Goal: Task Accomplishment & Management: Use online tool/utility

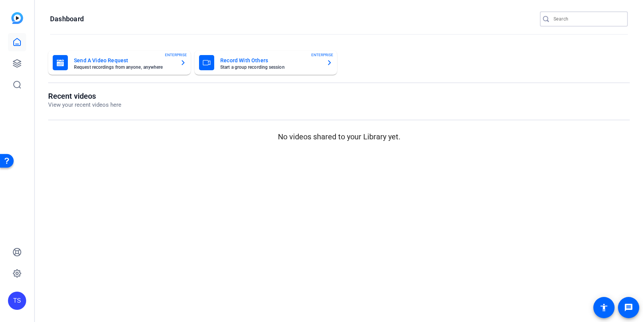
click at [558, 17] on input "Search" at bounding box center [588, 18] width 68 height 9
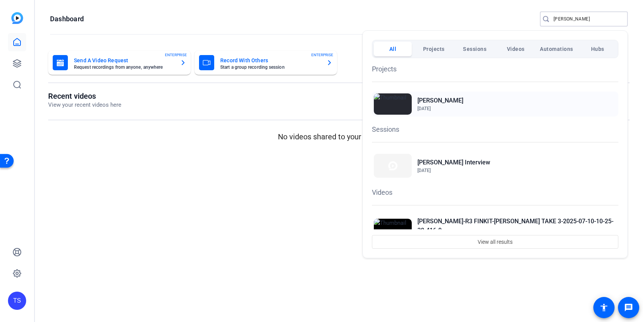
type input "mahler"
click at [446, 101] on div "Mahler Jan 25, 2022" at bounding box center [495, 103] width 247 height 25
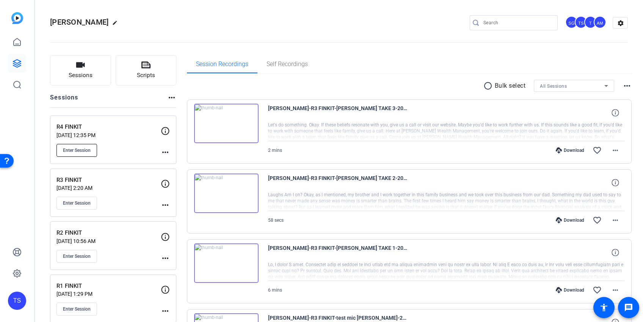
click at [85, 149] on span "Enter Session" at bounding box center [77, 150] width 28 height 6
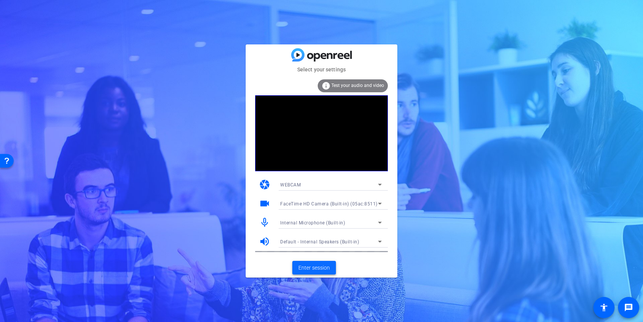
click at [306, 266] on span "Enter session" at bounding box center [314, 268] width 31 height 8
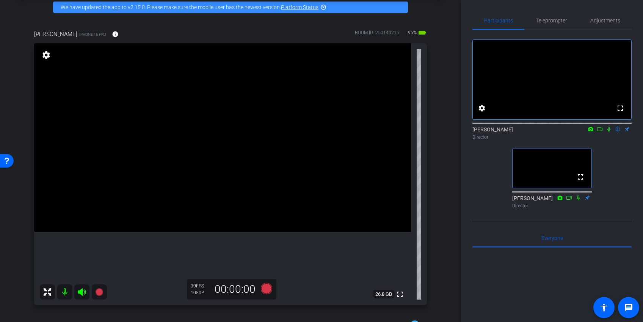
scroll to position [54, 0]
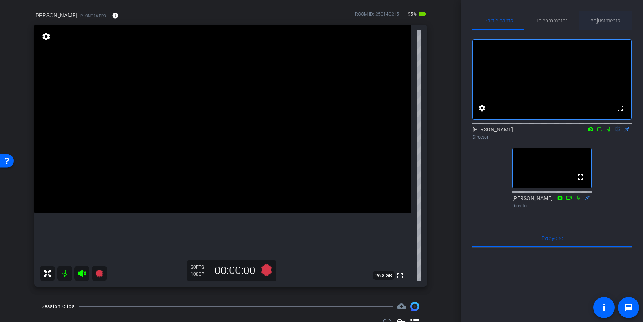
click at [606, 20] on span "Adjustments" at bounding box center [606, 20] width 30 height 5
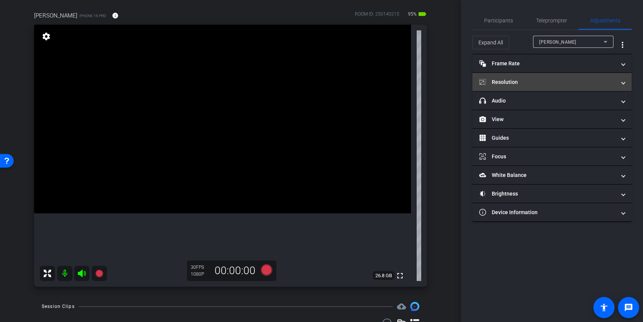
click at [626, 85] on mat-expansion-panel-header "Resolution" at bounding box center [552, 82] width 159 height 18
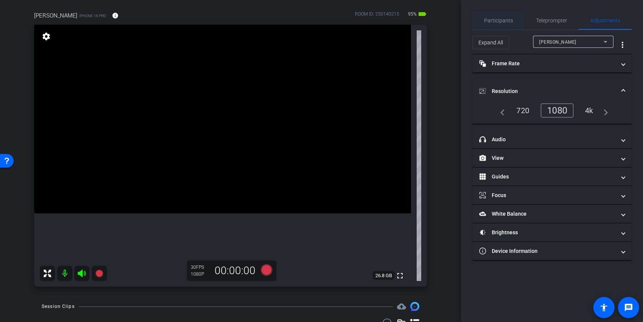
click at [494, 20] on span "Participants" at bounding box center [498, 20] width 29 height 5
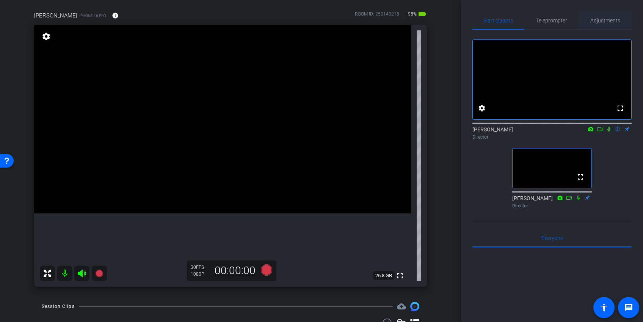
click at [608, 19] on span "Adjustments" at bounding box center [606, 20] width 30 height 5
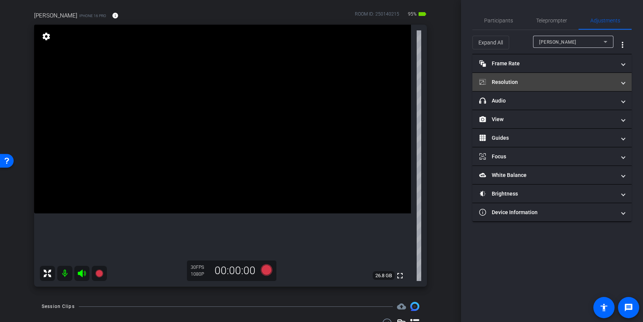
click at [620, 83] on span "Resolution" at bounding box center [550, 82] width 143 height 8
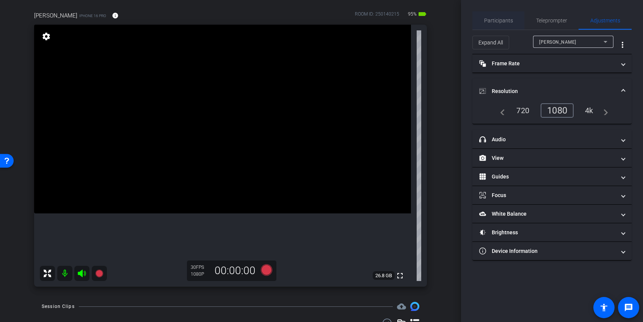
click at [497, 19] on span "Participants" at bounding box center [498, 20] width 29 height 5
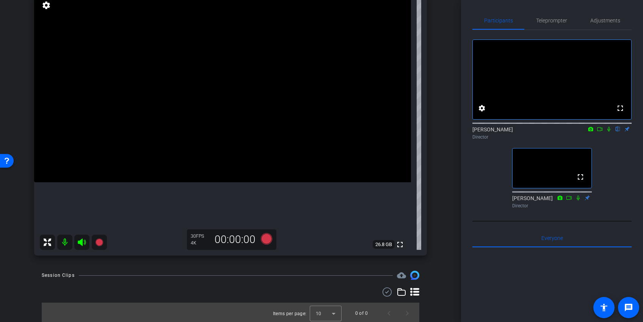
scroll to position [86, 0]
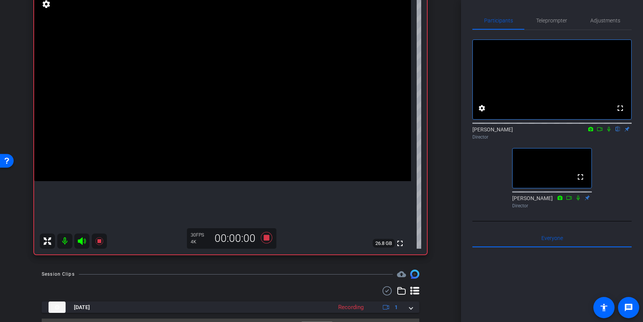
click at [610, 132] on icon at bounding box center [609, 128] width 6 height 5
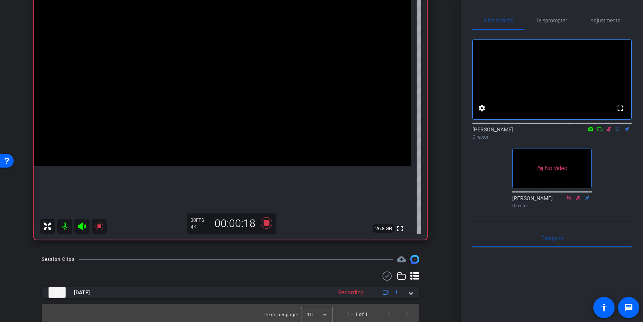
click at [610, 132] on icon at bounding box center [609, 128] width 6 height 5
click at [597, 20] on span "Adjustments" at bounding box center [606, 20] width 30 height 5
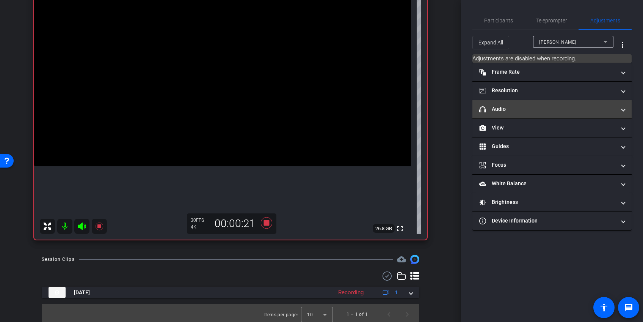
click at [580, 108] on mat-panel-title "headphone icon Audio" at bounding box center [547, 109] width 137 height 8
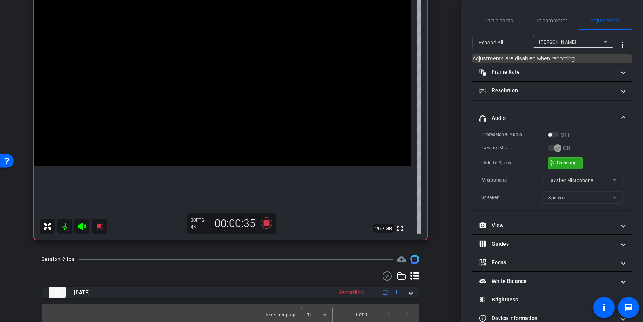
click at [564, 158] on div "mic_none Speaking..." at bounding box center [566, 162] width 34 height 11
click at [499, 18] on span "Participants" at bounding box center [498, 20] width 29 height 5
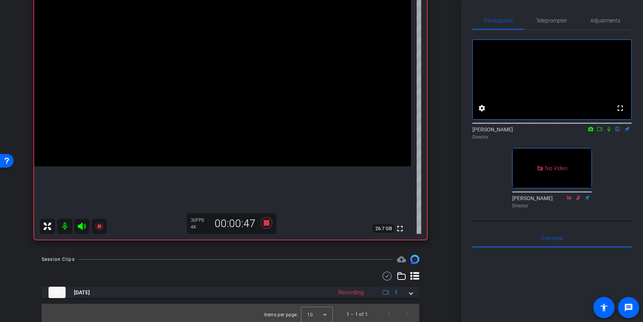
click at [607, 132] on icon at bounding box center [609, 128] width 6 height 5
click at [602, 20] on span "Adjustments" at bounding box center [606, 20] width 30 height 5
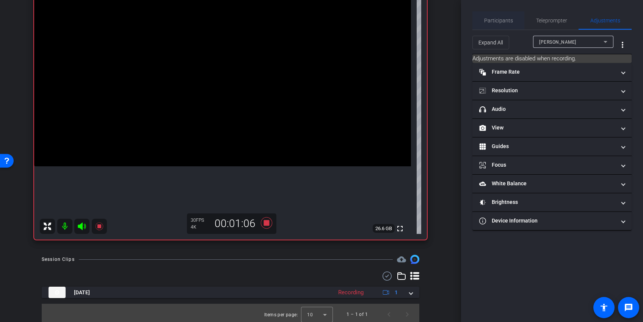
click at [508, 20] on span "Participants" at bounding box center [498, 20] width 29 height 5
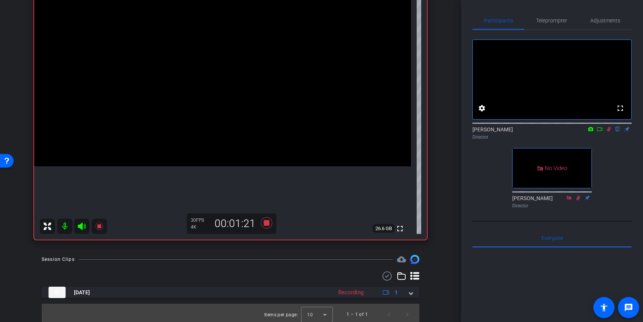
click at [608, 132] on icon at bounding box center [609, 129] width 4 height 5
click at [601, 19] on span "Adjustments" at bounding box center [606, 20] width 30 height 5
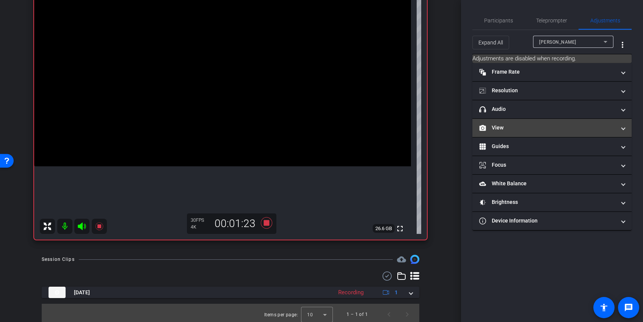
click at [543, 126] on mat-panel-title "View" at bounding box center [547, 128] width 137 height 8
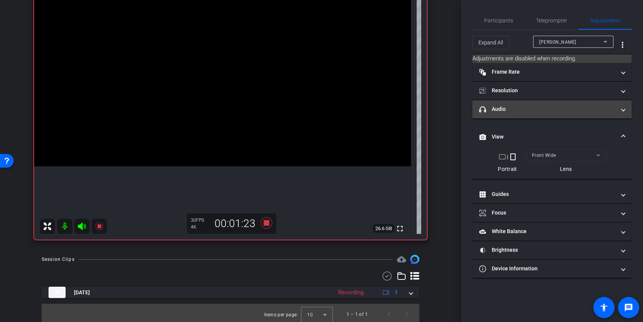
click at [537, 105] on mat-panel-title "headphone icon Audio" at bounding box center [547, 109] width 137 height 8
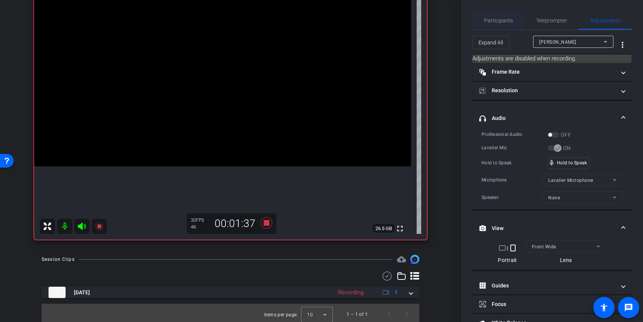
click at [497, 19] on span "Participants" at bounding box center [498, 20] width 29 height 5
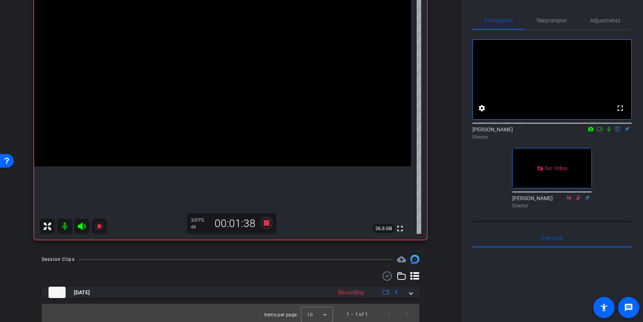
click at [609, 132] on icon at bounding box center [609, 128] width 6 height 5
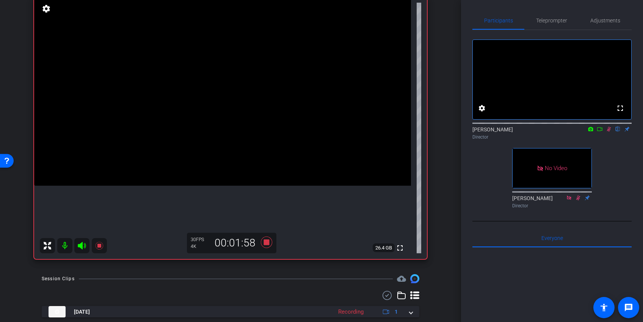
scroll to position [81, 0]
click at [609, 132] on icon at bounding box center [609, 128] width 6 height 5
click at [603, 18] on span "Adjustments" at bounding box center [606, 20] width 30 height 5
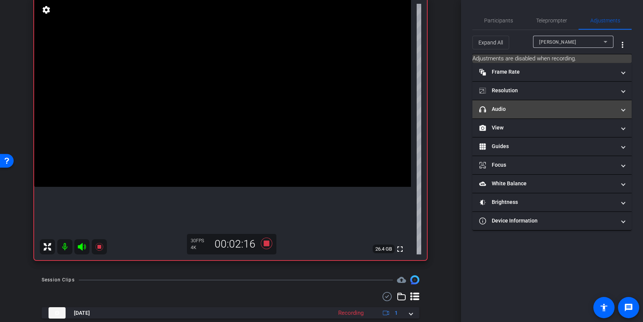
click at [553, 102] on mat-expansion-panel-header "headphone icon Audio" at bounding box center [552, 109] width 159 height 18
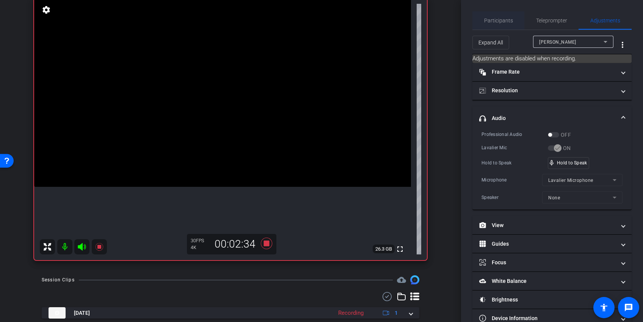
click at [499, 21] on span "Participants" at bounding box center [498, 20] width 29 height 5
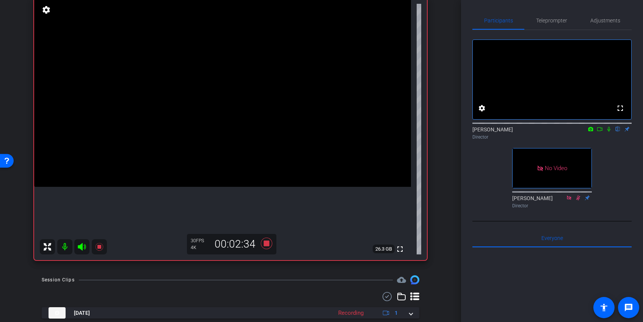
click at [611, 132] on mat-icon at bounding box center [609, 129] width 9 height 7
click at [610, 132] on icon at bounding box center [609, 129] width 4 height 5
click at [601, 23] on span "Adjustments" at bounding box center [606, 20] width 30 height 5
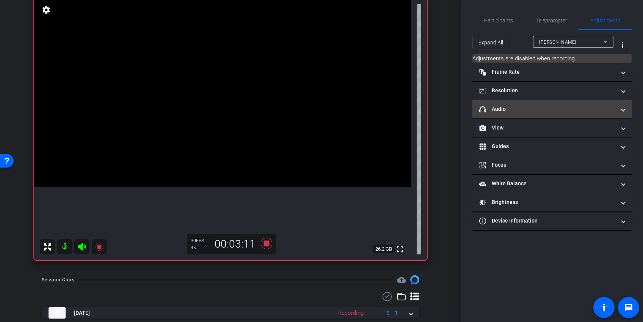
click at [527, 108] on mat-panel-title "headphone icon Audio" at bounding box center [547, 109] width 137 height 8
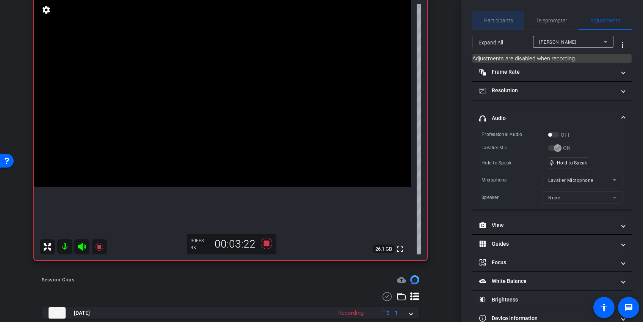
click at [501, 20] on span "Participants" at bounding box center [498, 20] width 29 height 5
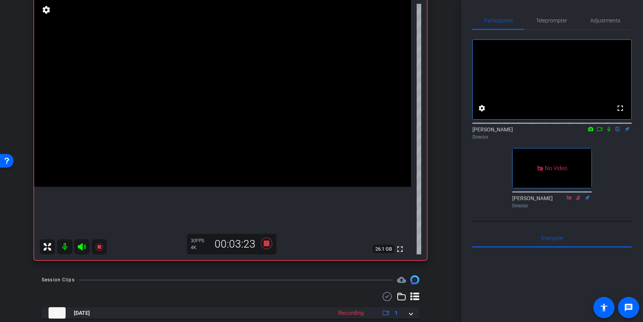
click at [611, 132] on icon at bounding box center [609, 128] width 6 height 5
click at [607, 21] on span "Adjustments" at bounding box center [606, 20] width 30 height 5
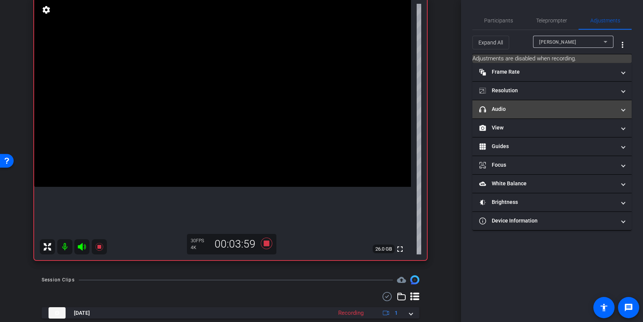
click at [555, 109] on mat-panel-title "headphone icon Audio" at bounding box center [547, 109] width 137 height 8
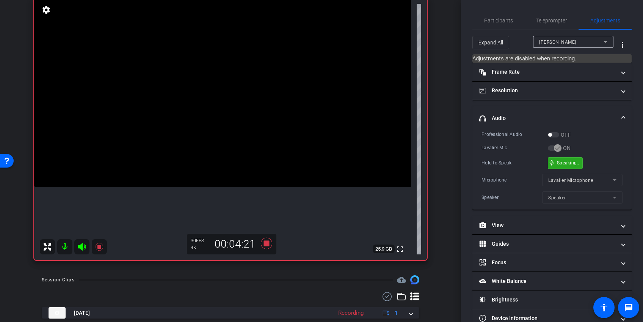
scroll to position [0, 0]
click at [495, 19] on span "Participants" at bounding box center [498, 20] width 29 height 5
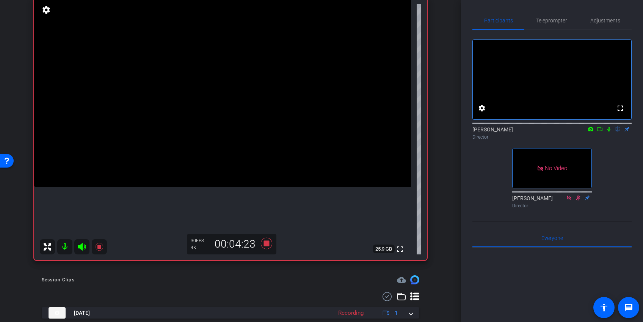
click at [607, 132] on icon at bounding box center [609, 128] width 6 height 5
click at [608, 132] on icon at bounding box center [609, 128] width 6 height 5
click at [267, 244] on icon at bounding box center [266, 242] width 11 height 11
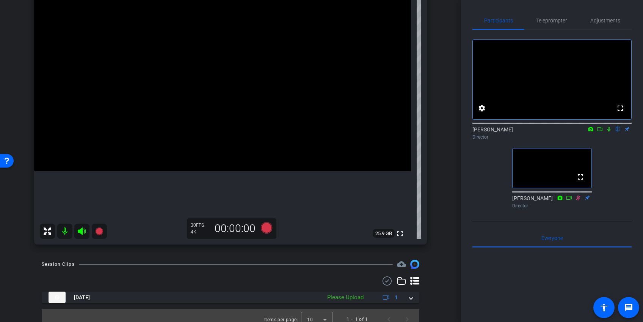
scroll to position [97, 0]
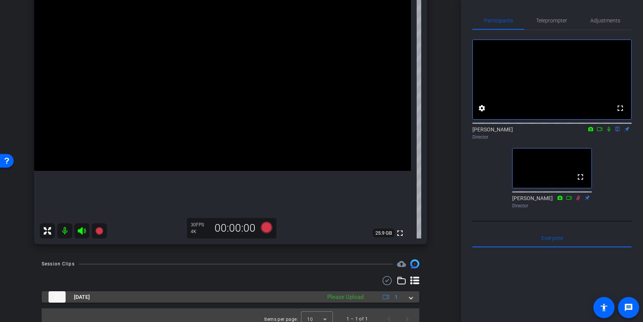
click at [412, 298] on span at bounding box center [411, 297] width 3 height 8
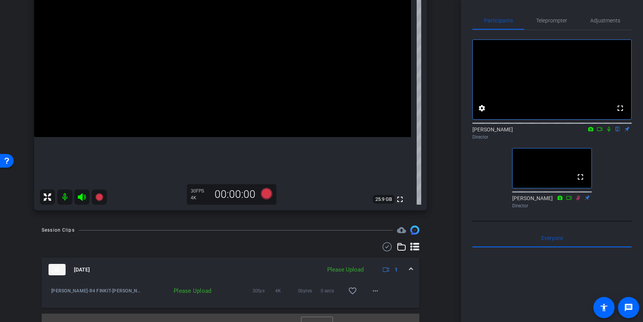
scroll to position [142, 0]
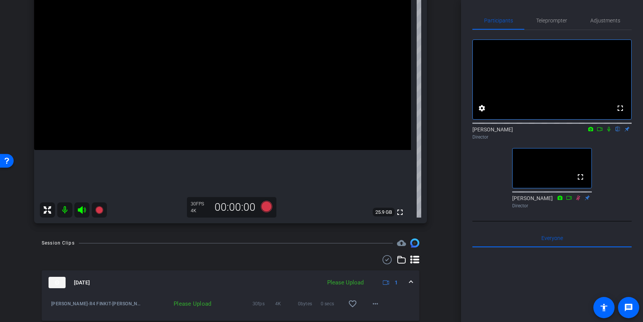
click at [412, 280] on span at bounding box center [411, 282] width 3 height 8
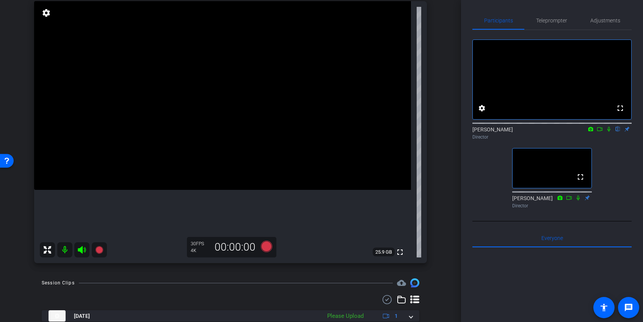
scroll to position [73, 0]
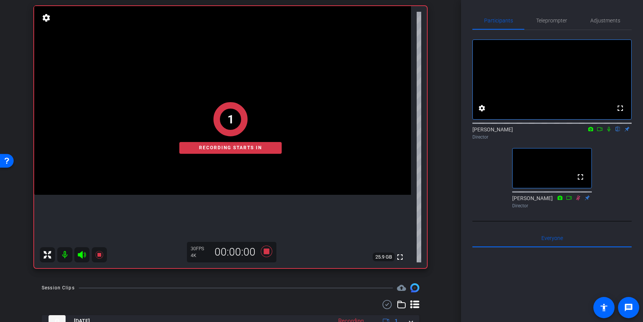
click at [608, 132] on icon at bounding box center [609, 129] width 3 height 5
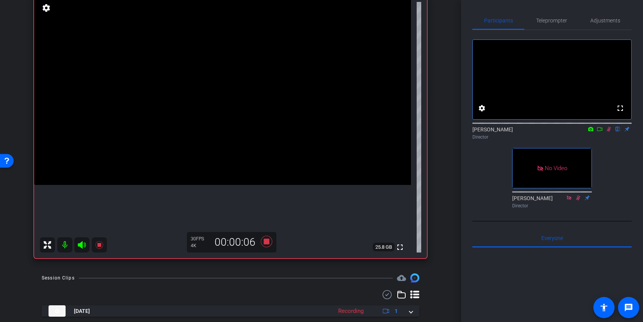
scroll to position [77, 0]
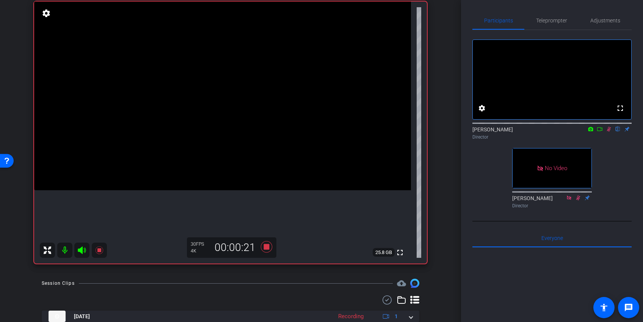
click at [608, 132] on icon at bounding box center [609, 129] width 4 height 5
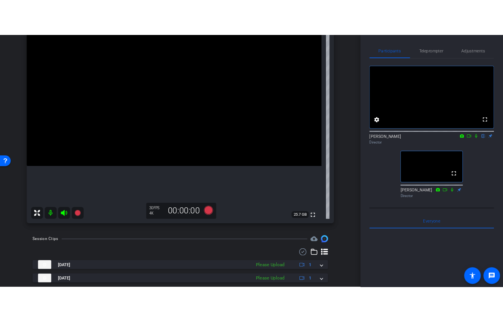
scroll to position [83, 0]
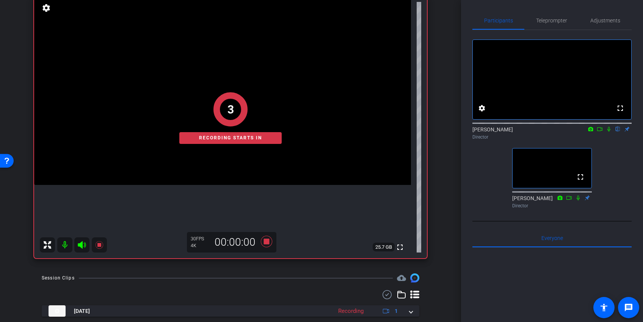
click at [610, 132] on icon at bounding box center [609, 129] width 3 height 5
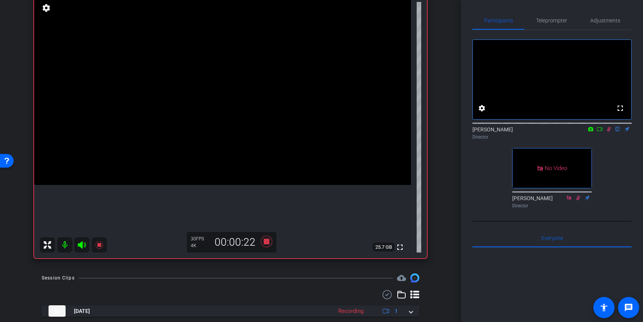
click at [607, 132] on icon at bounding box center [609, 128] width 6 height 5
click at [604, 16] on span "Adjustments" at bounding box center [606, 20] width 30 height 18
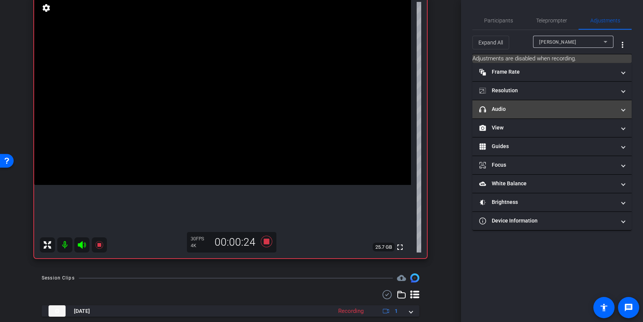
click at [552, 100] on mat-expansion-panel-header "headphone icon Audio" at bounding box center [552, 109] width 159 height 18
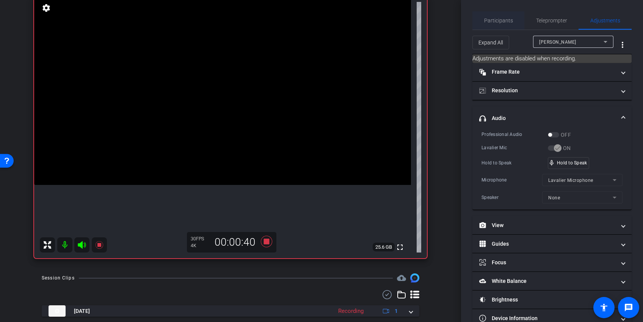
click at [498, 22] on span "Participants" at bounding box center [498, 20] width 29 height 5
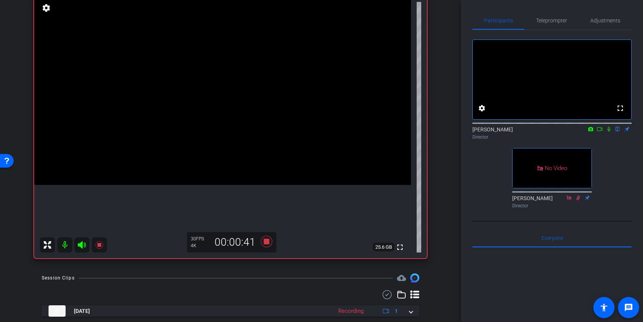
click at [609, 132] on icon at bounding box center [609, 128] width 6 height 5
click at [610, 132] on icon at bounding box center [609, 128] width 6 height 5
click at [600, 22] on span "Adjustments" at bounding box center [606, 20] width 30 height 5
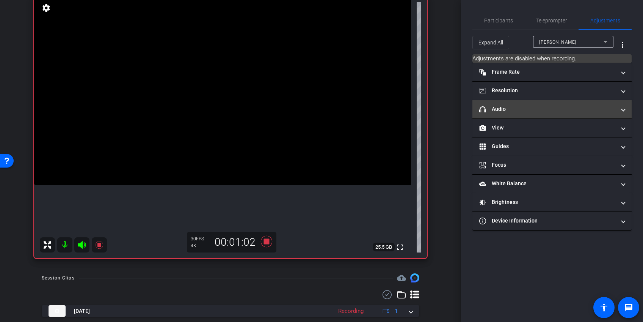
click at [552, 107] on mat-panel-title "headphone icon Audio" at bounding box center [547, 109] width 137 height 8
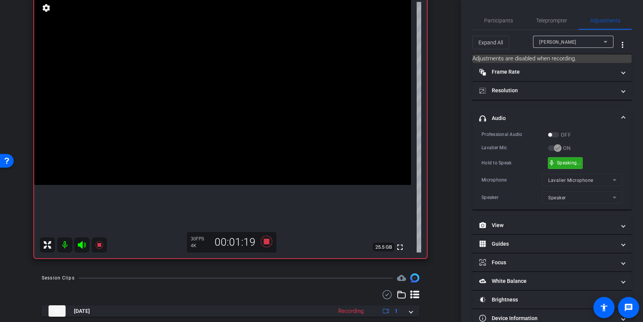
click at [565, 165] on div "mic_none Speaking..." at bounding box center [566, 162] width 34 height 11
click at [501, 21] on span "Participants" at bounding box center [498, 20] width 29 height 5
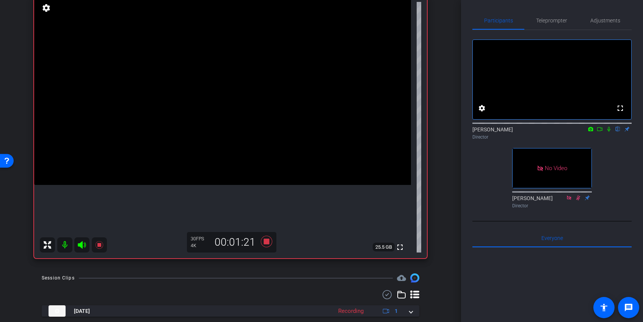
click at [608, 132] on icon at bounding box center [609, 129] width 3 height 5
click at [610, 132] on icon at bounding box center [609, 128] width 6 height 5
click at [602, 20] on span "Adjustments" at bounding box center [606, 20] width 30 height 5
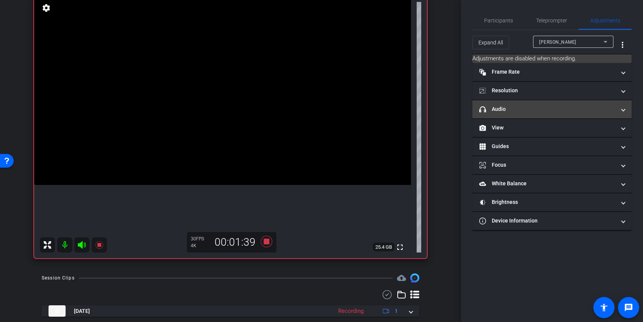
click at [541, 105] on mat-panel-title "headphone icon Audio" at bounding box center [547, 109] width 137 height 8
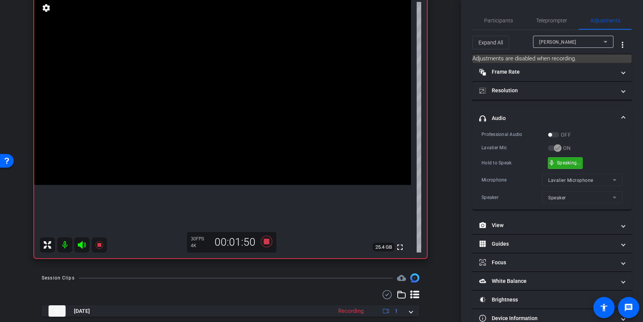
click at [574, 166] on div "mic_none Speaking..." at bounding box center [566, 162] width 34 height 11
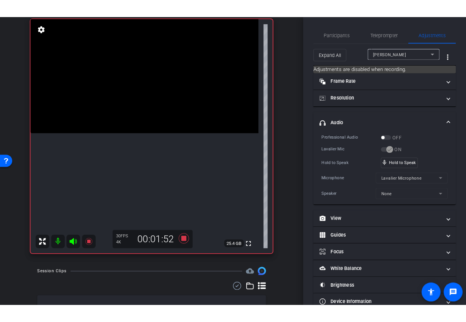
scroll to position [89, 0]
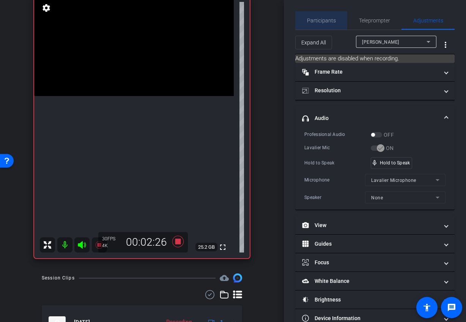
click at [326, 20] on span "Participants" at bounding box center [321, 20] width 29 height 5
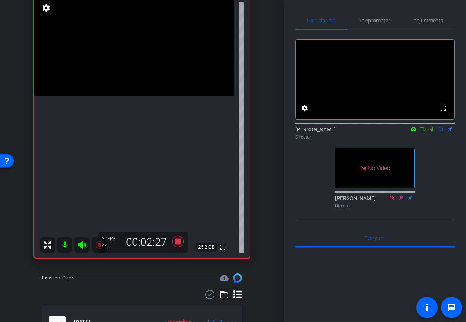
click at [431, 132] on icon at bounding box center [431, 129] width 3 height 5
click at [432, 132] on icon at bounding box center [432, 129] width 4 height 5
click at [419, 20] on span "Adjustments" at bounding box center [428, 20] width 30 height 5
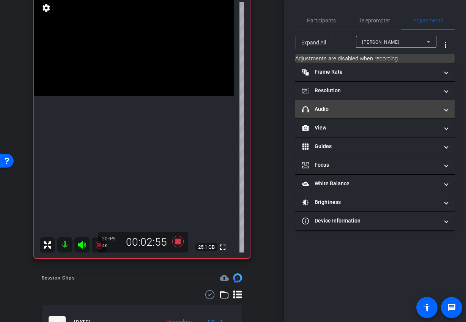
click at [336, 109] on mat-panel-title "headphone icon Audio" at bounding box center [370, 109] width 137 height 8
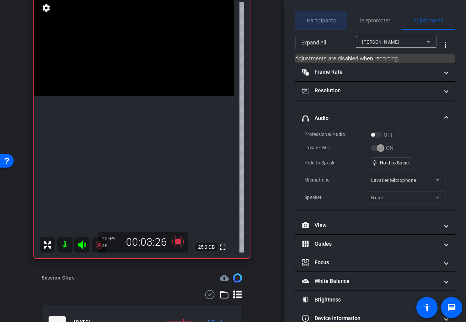
click at [327, 22] on span "Participants" at bounding box center [321, 20] width 29 height 5
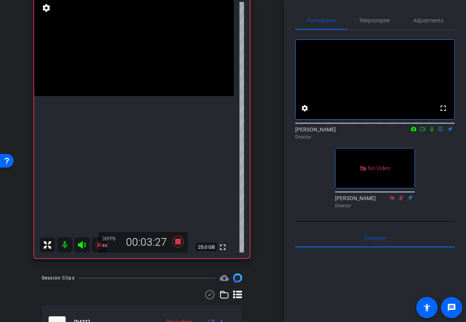
click at [431, 132] on icon at bounding box center [432, 128] width 6 height 5
click at [432, 132] on icon at bounding box center [432, 129] width 4 height 5
click at [426, 20] on span "Adjustments" at bounding box center [428, 20] width 30 height 5
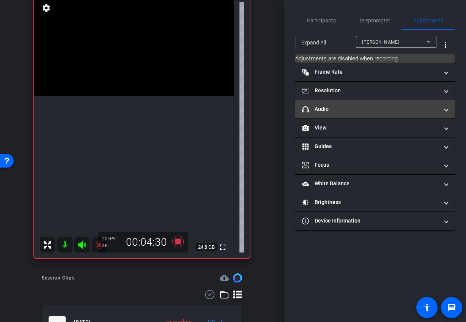
click at [362, 104] on mat-expansion-panel-header "headphone icon Audio" at bounding box center [374, 109] width 159 height 18
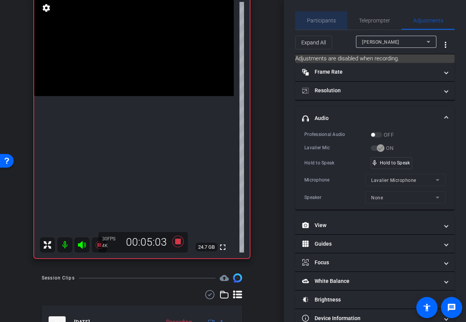
click at [322, 20] on span "Participants" at bounding box center [321, 20] width 29 height 5
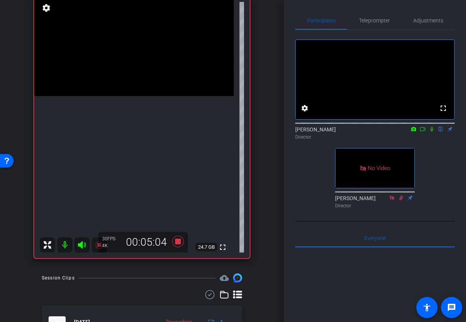
click at [431, 132] on icon at bounding box center [432, 128] width 6 height 5
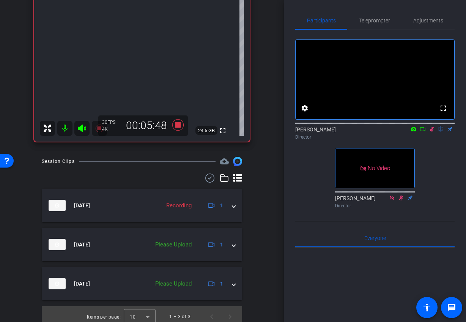
scroll to position [206, 0]
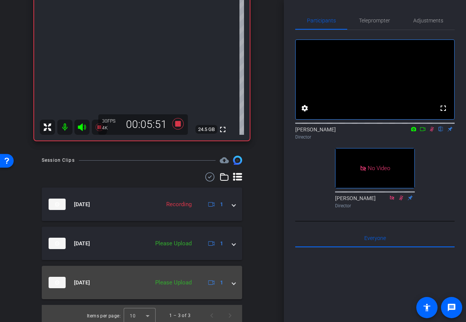
click at [232, 283] on span at bounding box center [233, 282] width 3 height 8
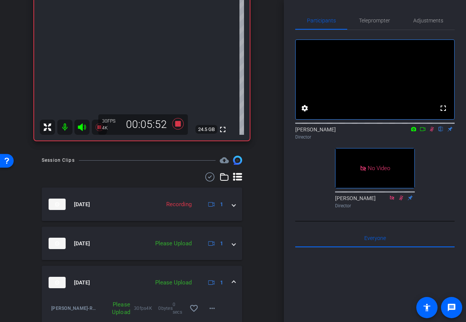
scroll to position [237, 0]
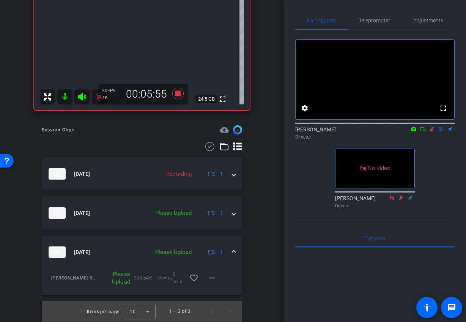
click at [233, 249] on span at bounding box center [233, 252] width 3 height 8
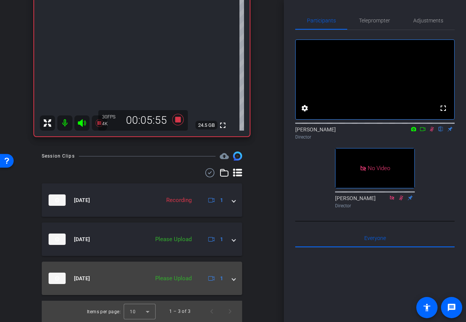
scroll to position [211, 0]
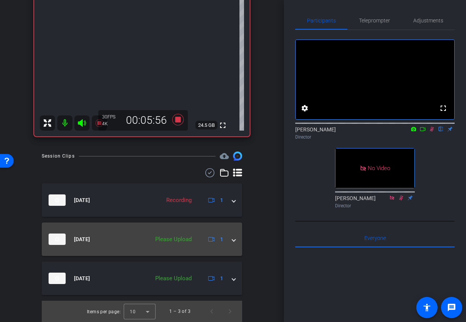
click at [234, 238] on span at bounding box center [233, 239] width 3 height 8
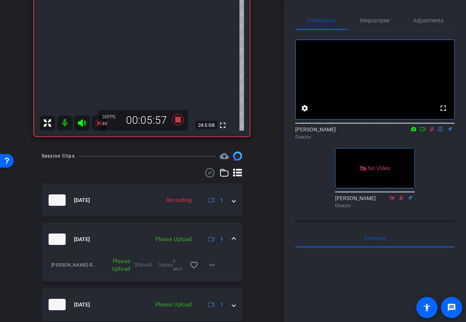
click at [233, 238] on span at bounding box center [233, 239] width 3 height 8
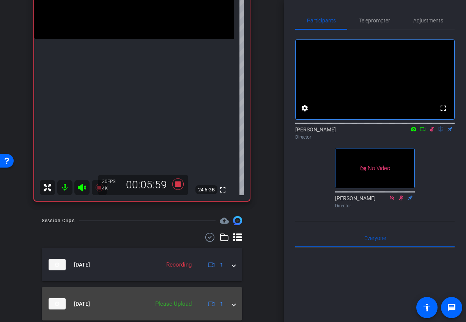
scroll to position [145, 0]
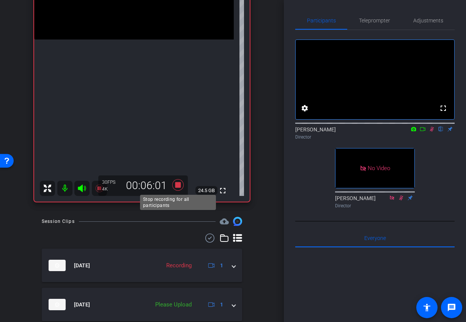
click at [176, 185] on icon at bounding box center [177, 184] width 11 height 11
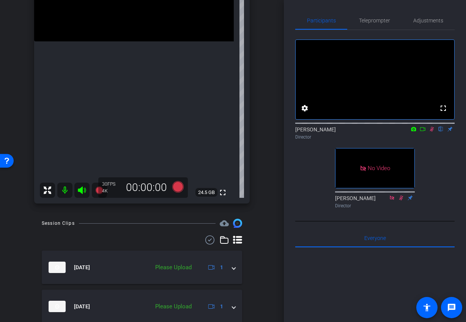
click at [432, 132] on icon at bounding box center [432, 128] width 6 height 5
click at [432, 132] on icon at bounding box center [431, 129] width 3 height 5
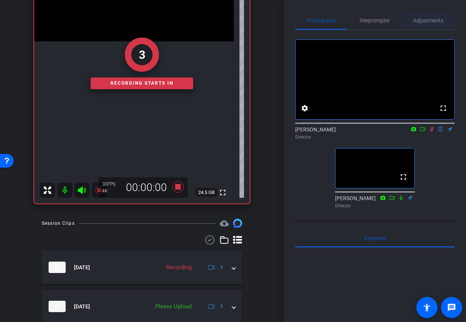
click at [421, 22] on span "Adjustments" at bounding box center [428, 20] width 30 height 5
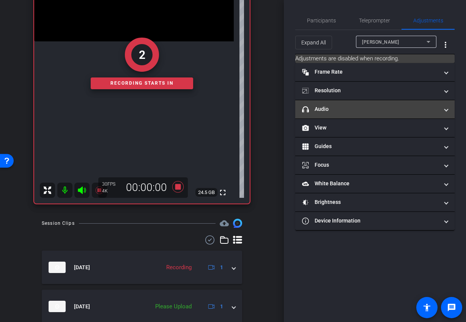
click at [417, 108] on mat-panel-title "headphone icon Audio" at bounding box center [370, 109] width 137 height 8
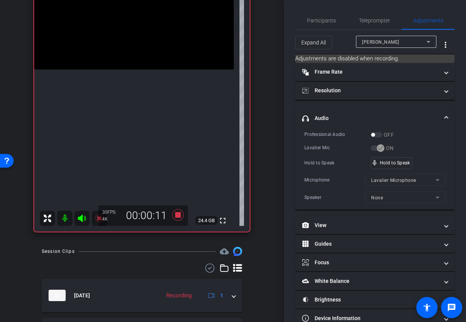
scroll to position [117, 0]
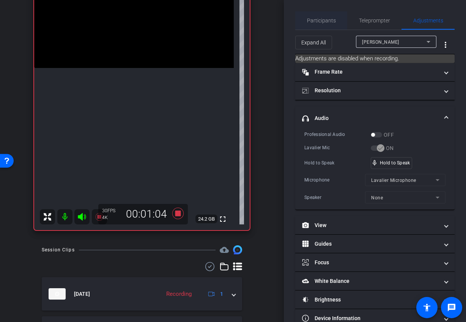
click at [325, 19] on span "Participants" at bounding box center [321, 20] width 29 height 5
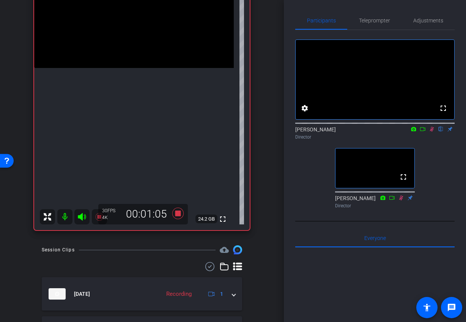
click at [431, 132] on icon at bounding box center [432, 128] width 6 height 5
click at [428, 21] on span "Adjustments" at bounding box center [428, 20] width 30 height 5
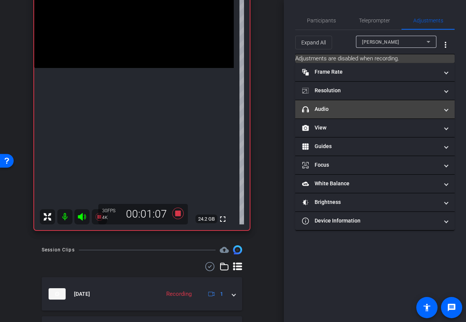
click at [349, 109] on mat-panel-title "headphone icon Audio" at bounding box center [370, 109] width 137 height 8
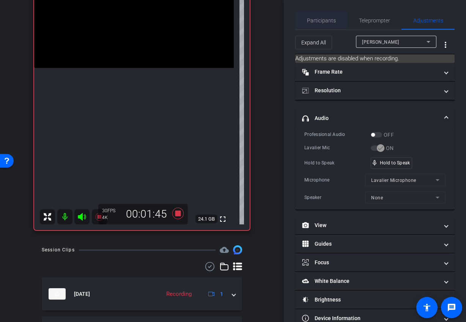
click at [319, 22] on span "Participants" at bounding box center [321, 20] width 29 height 5
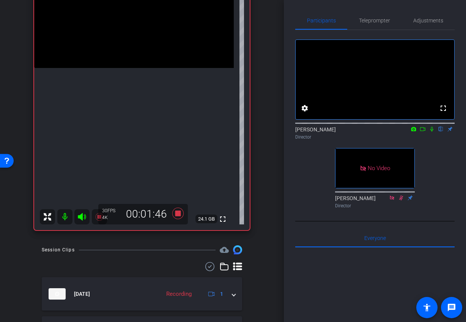
click at [431, 132] on icon at bounding box center [432, 128] width 6 height 5
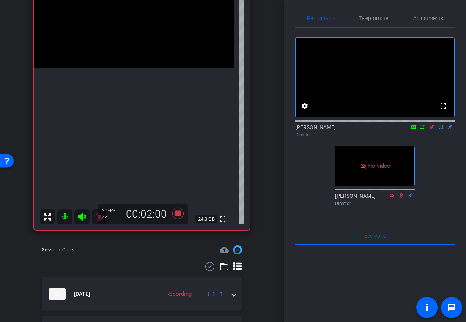
scroll to position [3, 0]
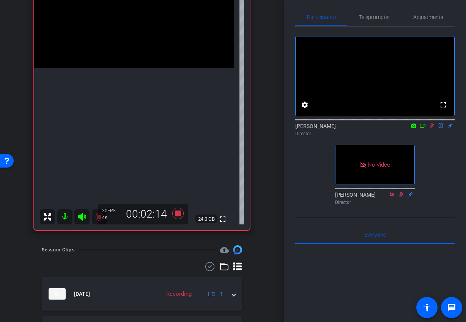
click at [432, 128] on icon at bounding box center [432, 125] width 6 height 5
click at [425, 18] on span "Adjustments" at bounding box center [428, 16] width 30 height 5
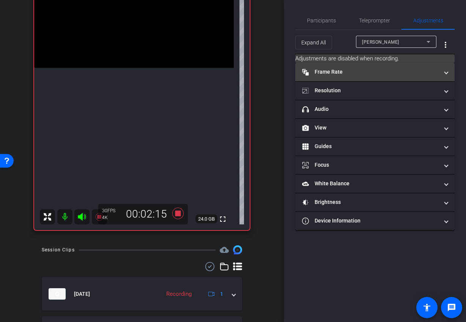
scroll to position [0, 0]
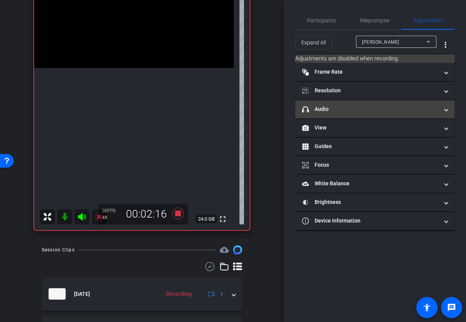
click at [362, 104] on mat-expansion-panel-header "headphone icon Audio" at bounding box center [374, 109] width 159 height 18
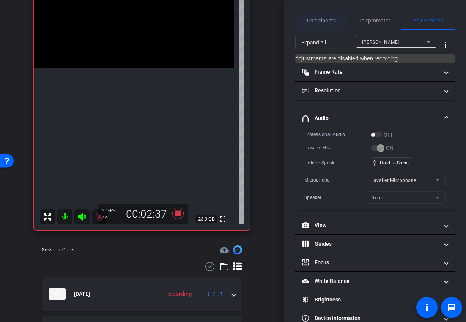
click at [320, 21] on span "Participants" at bounding box center [321, 20] width 29 height 5
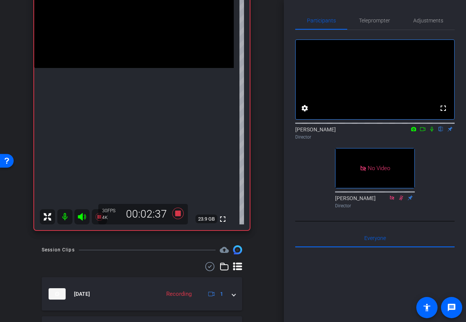
click at [433, 132] on icon at bounding box center [432, 128] width 6 height 5
click at [431, 132] on icon at bounding box center [432, 128] width 6 height 5
click at [424, 19] on span "Adjustments" at bounding box center [428, 20] width 30 height 5
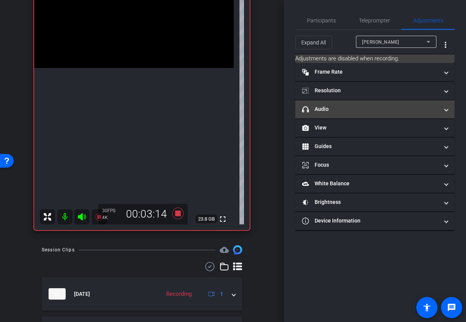
click at [371, 105] on mat-panel-title "headphone icon Audio" at bounding box center [370, 109] width 137 height 8
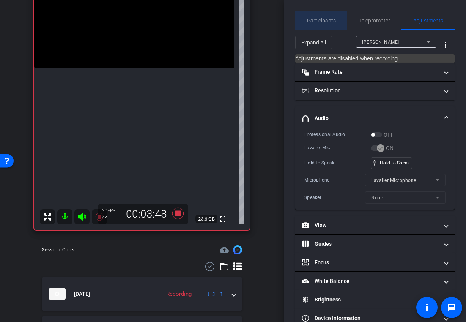
click at [325, 19] on span "Participants" at bounding box center [321, 20] width 29 height 5
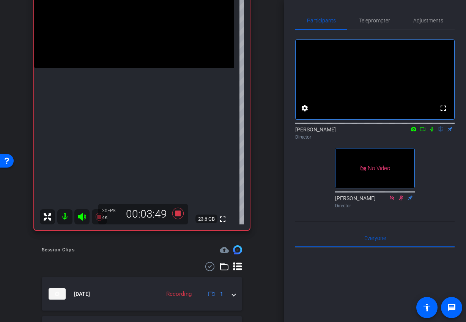
click at [431, 132] on icon at bounding box center [432, 128] width 6 height 5
click at [419, 22] on span "Adjustments" at bounding box center [428, 20] width 30 height 5
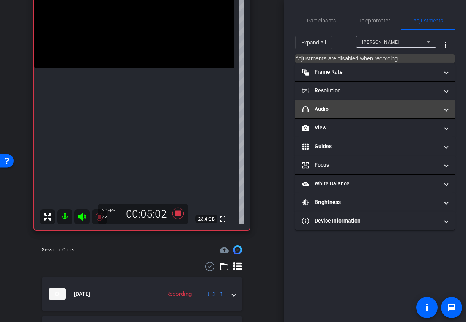
click at [377, 111] on mat-panel-title "headphone icon Audio" at bounding box center [370, 109] width 137 height 8
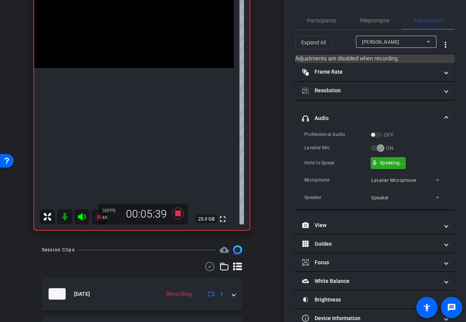
click at [386, 159] on div "mic_none Speaking..." at bounding box center [388, 162] width 34 height 11
click at [323, 18] on span "Participants" at bounding box center [321, 20] width 29 height 5
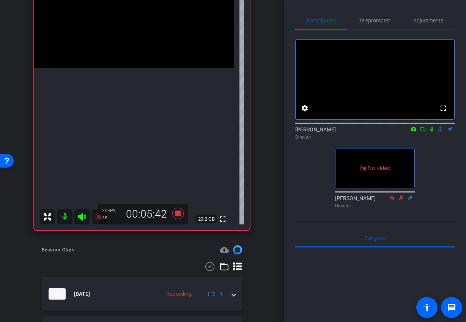
click at [432, 132] on icon at bounding box center [432, 128] width 6 height 5
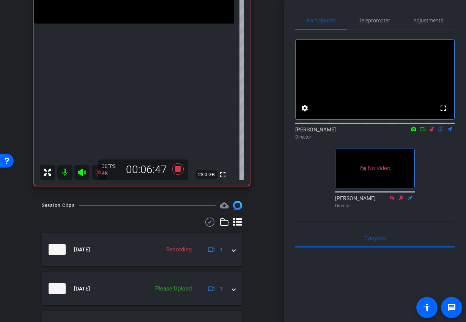
scroll to position [162, 0]
click at [179, 167] on icon at bounding box center [177, 168] width 11 height 11
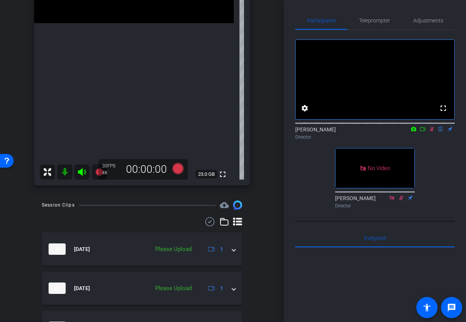
click at [430, 132] on icon at bounding box center [432, 128] width 6 height 5
click at [431, 132] on icon at bounding box center [432, 128] width 6 height 5
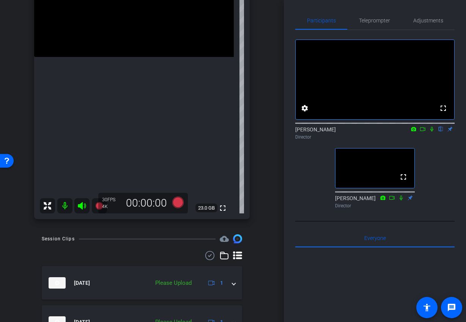
scroll to position [118, 0]
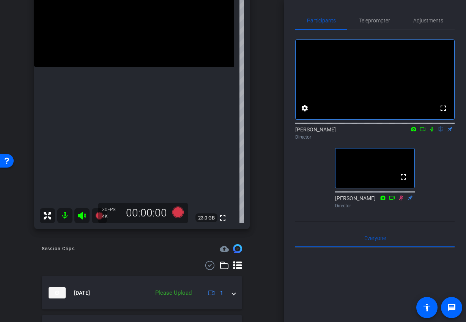
click at [432, 132] on icon at bounding box center [432, 128] width 6 height 5
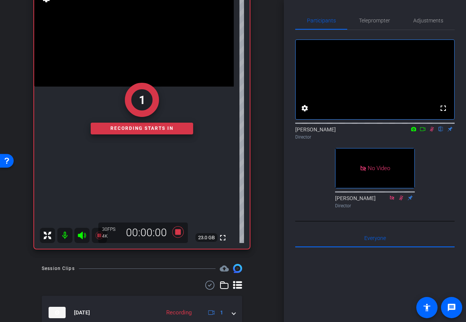
scroll to position [97, 0]
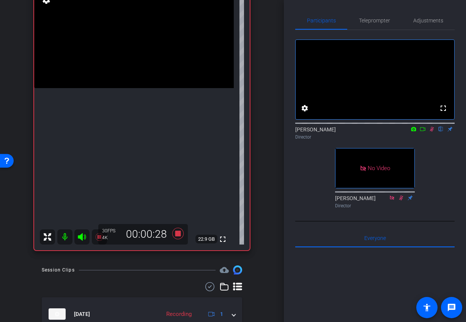
click at [431, 132] on icon at bounding box center [432, 129] width 4 height 5
click at [430, 19] on span "Adjustments" at bounding box center [428, 20] width 30 height 5
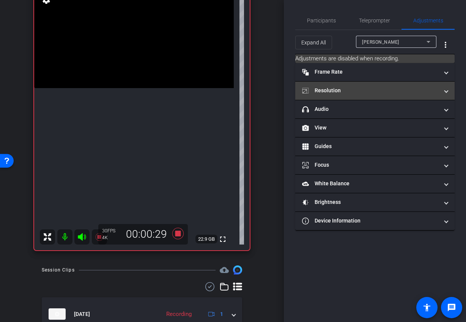
click at [378, 92] on mat-panel-title "Resolution" at bounding box center [370, 90] width 137 height 8
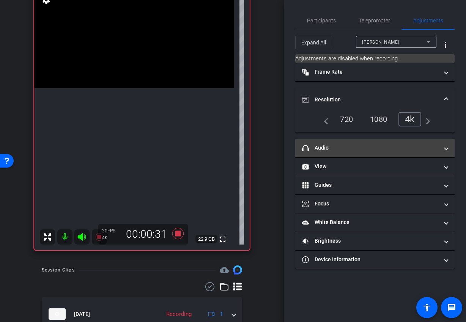
click at [354, 149] on mat-panel-title "headphone icon Audio" at bounding box center [370, 148] width 137 height 8
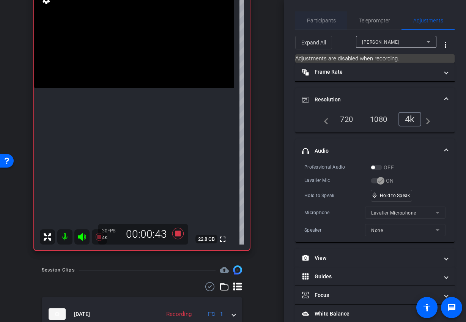
click at [320, 18] on span "Participants" at bounding box center [321, 20] width 29 height 5
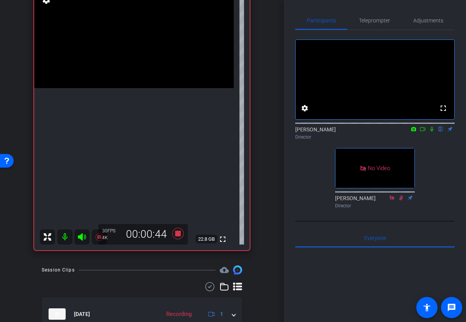
click at [433, 132] on icon at bounding box center [431, 129] width 3 height 5
click at [431, 132] on icon at bounding box center [432, 128] width 6 height 5
click at [429, 22] on span "Adjustments" at bounding box center [428, 20] width 30 height 5
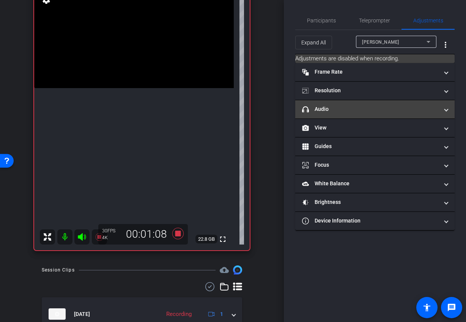
click at [385, 109] on mat-panel-title "headphone icon Audio" at bounding box center [370, 109] width 137 height 8
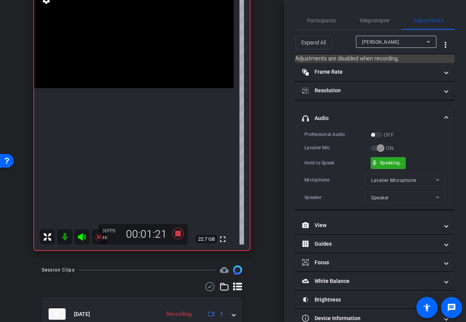
click at [403, 165] on div "mic_none Speaking..." at bounding box center [388, 162] width 34 height 11
click at [326, 21] on span "Participants" at bounding box center [321, 20] width 29 height 5
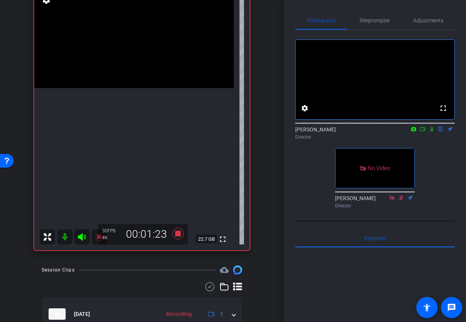
click at [431, 132] on icon at bounding box center [432, 128] width 6 height 5
click at [417, 23] on span "Adjustments" at bounding box center [428, 20] width 30 height 5
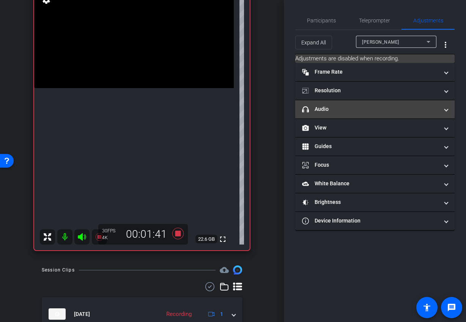
click at [360, 110] on mat-panel-title "headphone icon Audio" at bounding box center [370, 109] width 137 height 8
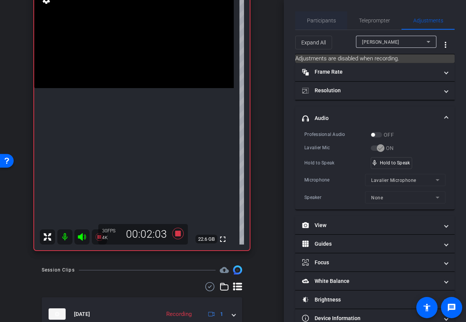
click at [329, 20] on span "Participants" at bounding box center [321, 20] width 29 height 5
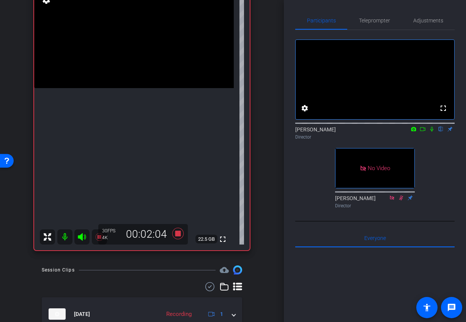
click at [431, 132] on icon at bounding box center [431, 129] width 3 height 5
click at [422, 19] on span "Adjustments" at bounding box center [428, 20] width 30 height 5
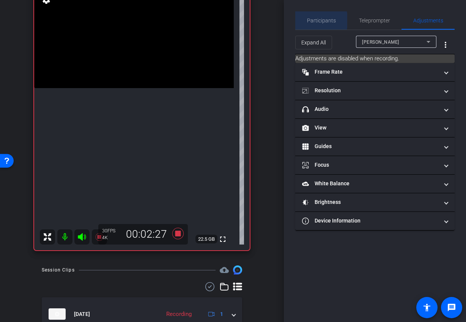
click at [313, 20] on span "Participants" at bounding box center [321, 20] width 29 height 5
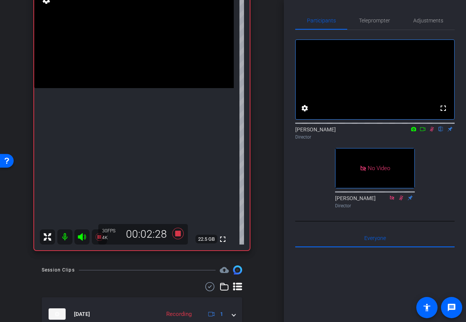
click at [432, 132] on icon at bounding box center [432, 129] width 4 height 5
click at [429, 21] on span "Adjustments" at bounding box center [428, 20] width 30 height 5
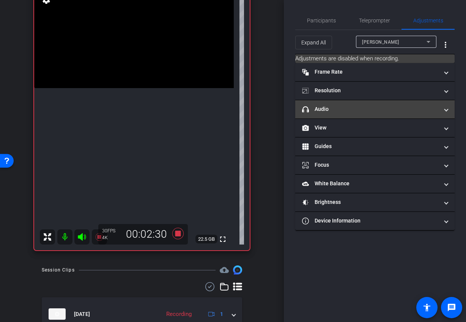
click at [395, 113] on mat-panel-title "headphone icon Audio" at bounding box center [370, 109] width 137 height 8
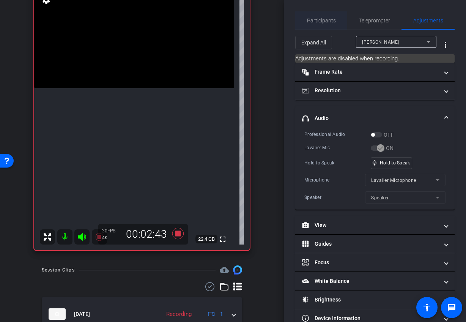
click at [321, 23] on span "Participants" at bounding box center [321, 20] width 29 height 5
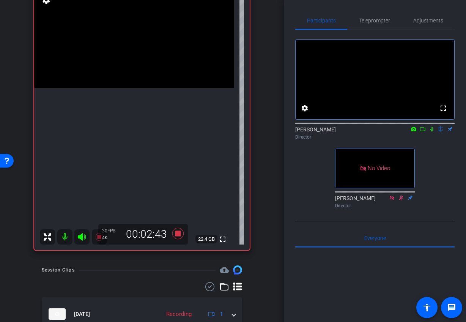
click at [432, 132] on icon at bounding box center [431, 129] width 3 height 5
click at [432, 132] on icon at bounding box center [432, 129] width 4 height 5
click at [423, 22] on span "Adjustments" at bounding box center [428, 20] width 30 height 5
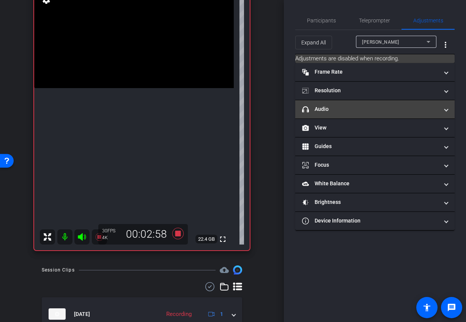
click at [337, 110] on mat-panel-title "headphone icon Audio" at bounding box center [370, 109] width 137 height 8
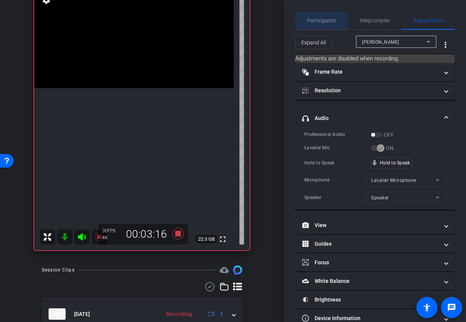
click at [329, 20] on span "Participants" at bounding box center [321, 20] width 29 height 5
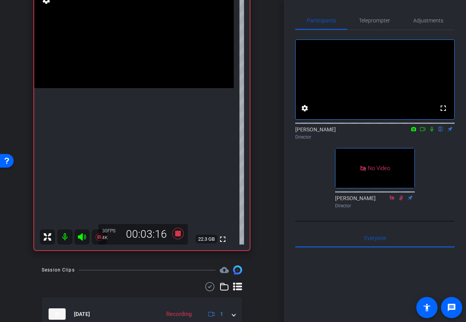
click at [432, 132] on icon at bounding box center [432, 128] width 6 height 5
click at [429, 21] on span "Adjustments" at bounding box center [428, 20] width 30 height 5
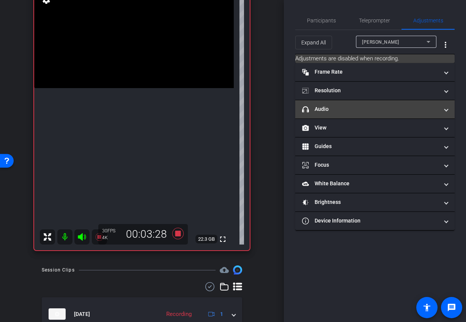
click at [328, 107] on mat-panel-title "headphone icon Audio" at bounding box center [370, 109] width 137 height 8
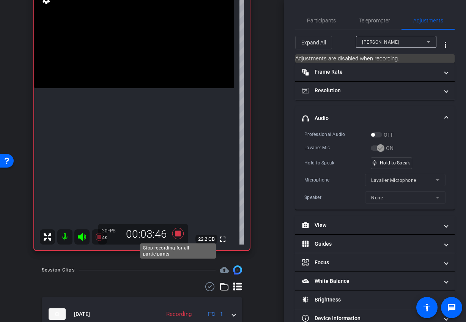
click at [177, 231] on icon at bounding box center [177, 233] width 11 height 11
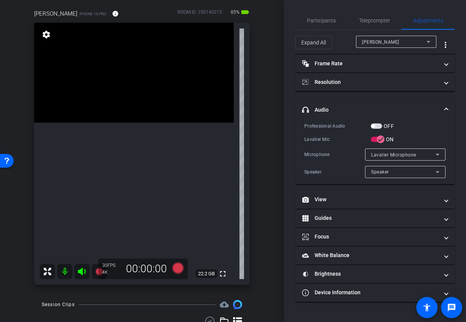
scroll to position [60, 0]
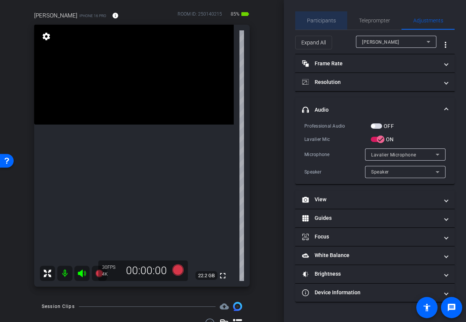
click at [331, 22] on span "Participants" at bounding box center [321, 20] width 29 height 5
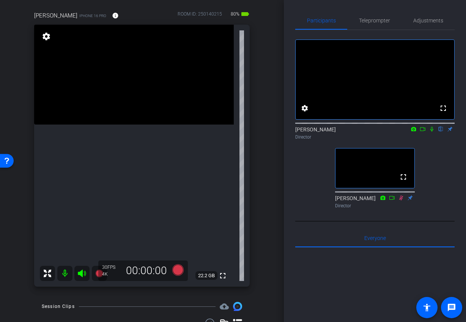
click at [431, 132] on icon at bounding box center [432, 128] width 6 height 5
click at [433, 19] on span "Adjustments" at bounding box center [428, 20] width 30 height 5
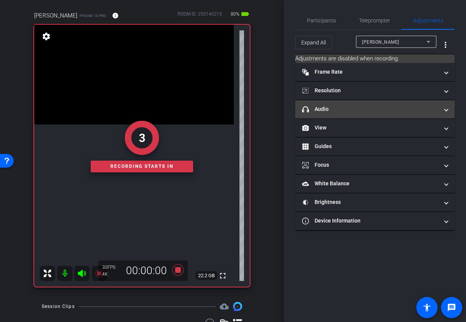
click at [393, 111] on mat-panel-title "headphone icon Audio" at bounding box center [370, 109] width 137 height 8
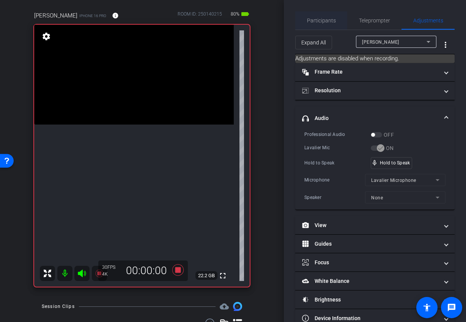
click at [326, 21] on span "Participants" at bounding box center [321, 20] width 29 height 5
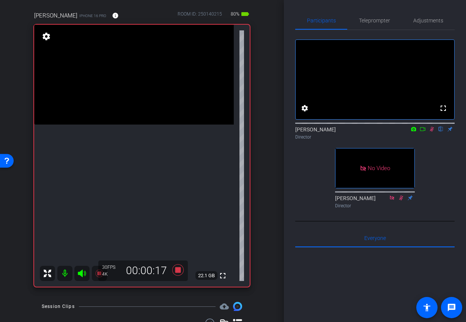
click at [432, 132] on icon at bounding box center [432, 128] width 6 height 5
click at [429, 25] on span "Adjustments" at bounding box center [428, 20] width 30 height 18
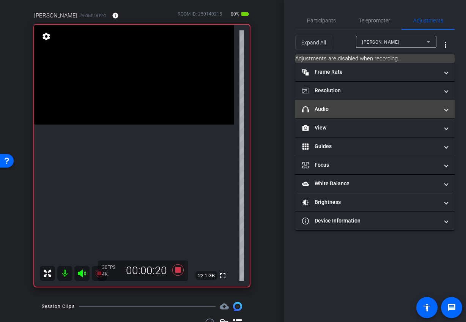
click at [367, 112] on mat-panel-title "headphone icon Audio" at bounding box center [370, 109] width 137 height 8
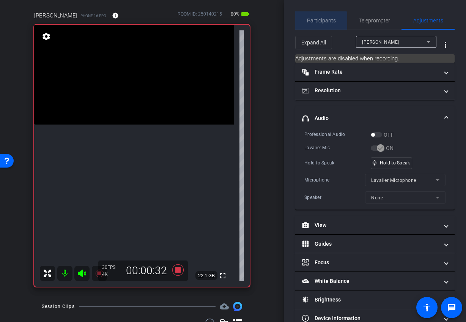
click at [317, 24] on span "Participants" at bounding box center [321, 20] width 29 height 18
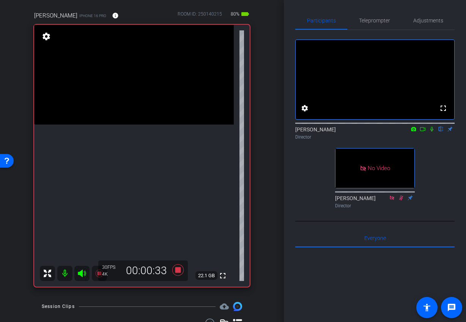
click at [432, 132] on icon at bounding box center [432, 128] width 6 height 5
click at [433, 132] on icon at bounding box center [432, 129] width 4 height 5
click at [421, 23] on span "Adjustments" at bounding box center [428, 20] width 30 height 5
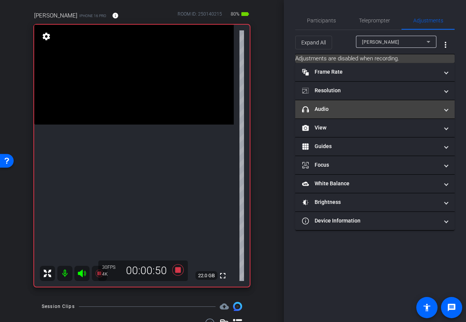
click at [395, 109] on mat-panel-title "headphone icon Audio" at bounding box center [370, 109] width 137 height 8
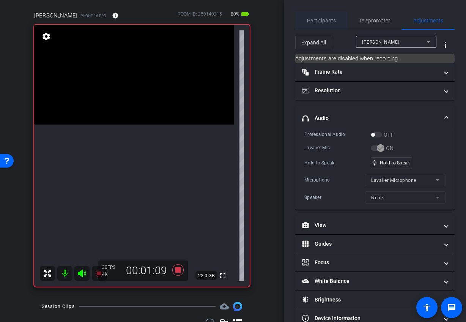
click at [319, 19] on span "Participants" at bounding box center [321, 20] width 29 height 5
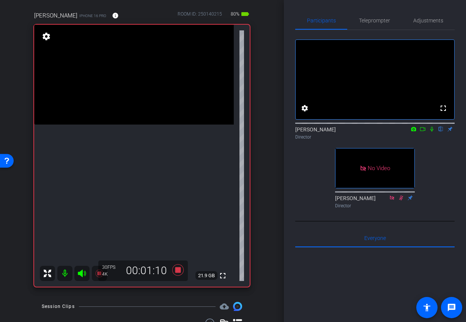
click at [431, 132] on icon at bounding box center [432, 128] width 6 height 5
click at [423, 21] on span "Adjustments" at bounding box center [428, 20] width 30 height 5
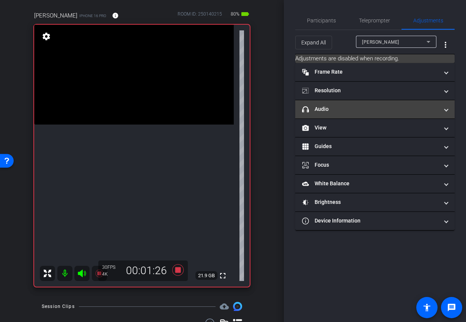
click at [353, 103] on mat-expansion-panel-header "headphone icon Audio" at bounding box center [374, 109] width 159 height 18
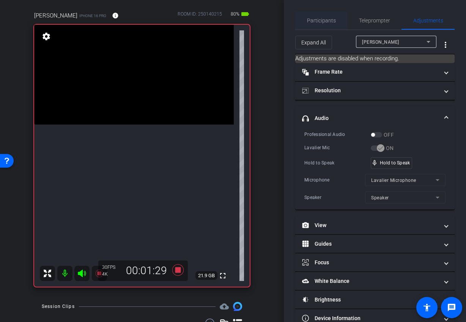
click at [325, 19] on span "Participants" at bounding box center [321, 20] width 29 height 5
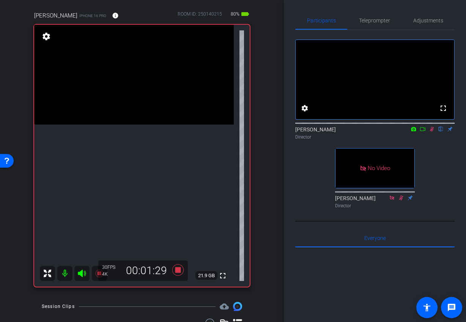
click at [431, 132] on icon at bounding box center [432, 129] width 4 height 5
click at [420, 23] on span "Adjustments" at bounding box center [428, 20] width 30 height 5
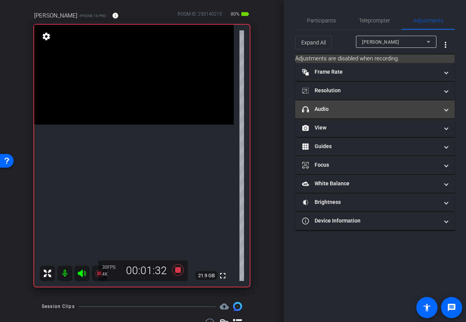
click at [355, 112] on mat-panel-title "headphone icon Audio" at bounding box center [370, 109] width 137 height 8
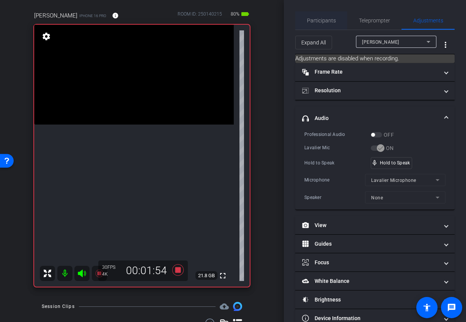
click at [330, 19] on span "Participants" at bounding box center [321, 20] width 29 height 5
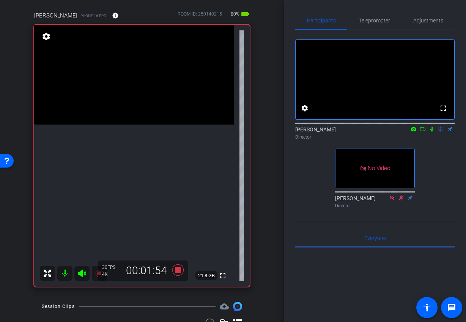
click at [433, 132] on icon at bounding box center [432, 128] width 6 height 5
click at [423, 19] on span "Adjustments" at bounding box center [428, 20] width 30 height 5
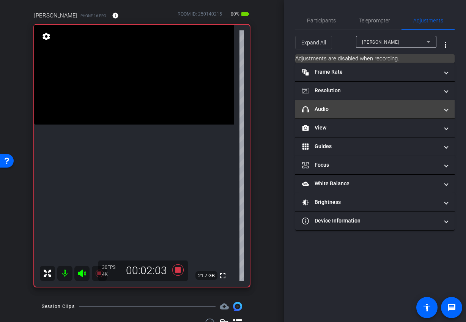
click at [378, 108] on mat-panel-title "headphone icon Audio" at bounding box center [370, 109] width 137 height 8
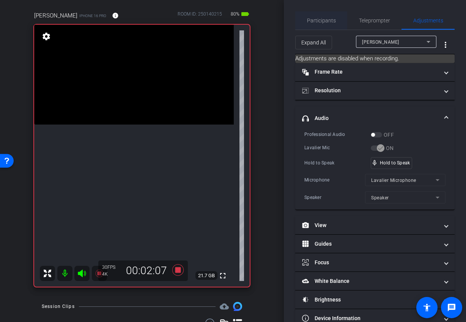
click at [321, 18] on span "Participants" at bounding box center [321, 20] width 29 height 5
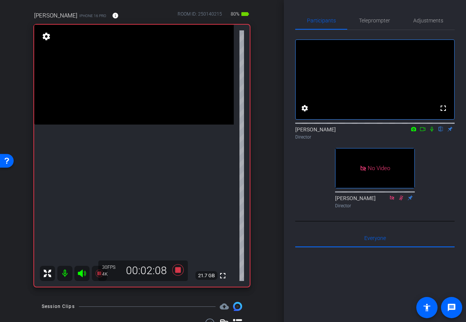
click at [430, 132] on icon at bounding box center [432, 128] width 6 height 5
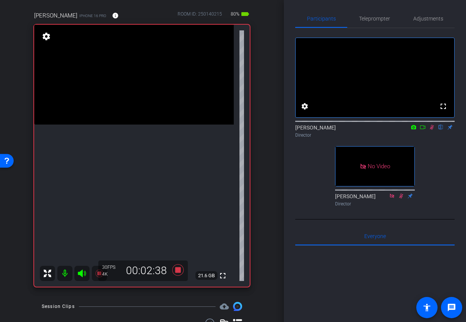
click at [432, 130] on icon at bounding box center [432, 126] width 6 height 5
click at [426, 19] on span "Adjustments" at bounding box center [428, 18] width 30 height 5
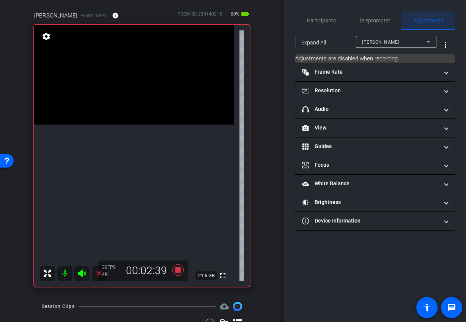
scroll to position [0, 0]
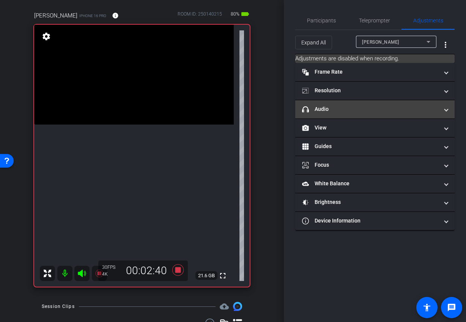
click at [364, 109] on mat-panel-title "headphone icon Audio" at bounding box center [370, 109] width 137 height 8
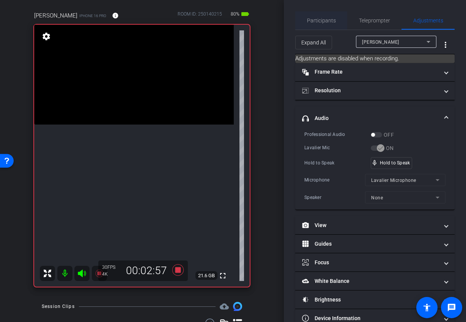
click at [328, 20] on span "Participants" at bounding box center [321, 20] width 29 height 5
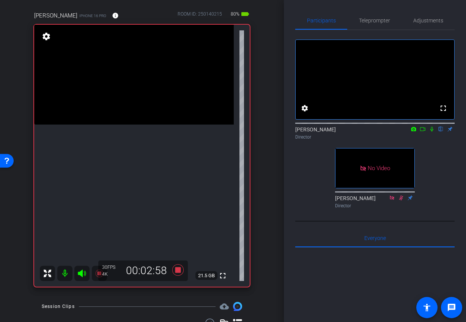
click at [434, 132] on icon at bounding box center [432, 128] width 6 height 5
click at [431, 132] on icon at bounding box center [432, 129] width 4 height 5
click at [424, 20] on span "Adjustments" at bounding box center [428, 20] width 30 height 5
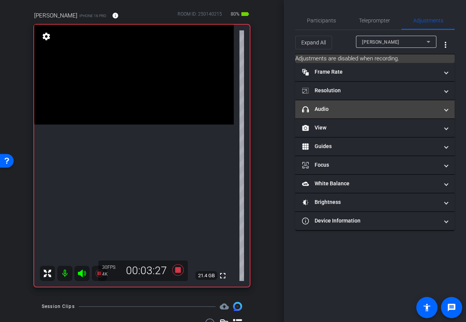
click at [368, 107] on mat-panel-title "headphone icon Audio" at bounding box center [370, 109] width 137 height 8
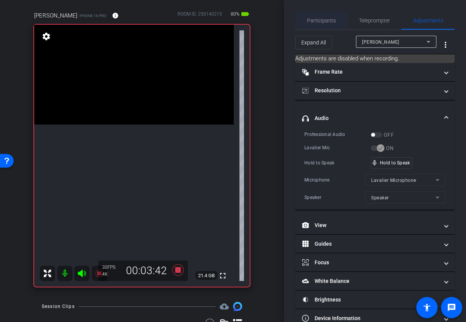
click at [319, 21] on span "Participants" at bounding box center [321, 20] width 29 height 5
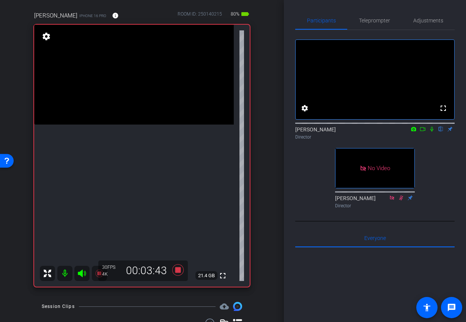
click at [430, 132] on icon at bounding box center [432, 128] width 6 height 5
click at [430, 132] on icon at bounding box center [432, 129] width 4 height 5
click at [433, 132] on icon at bounding box center [432, 128] width 6 height 5
click at [432, 132] on icon at bounding box center [432, 129] width 4 height 5
click at [430, 19] on span "Adjustments" at bounding box center [428, 20] width 30 height 5
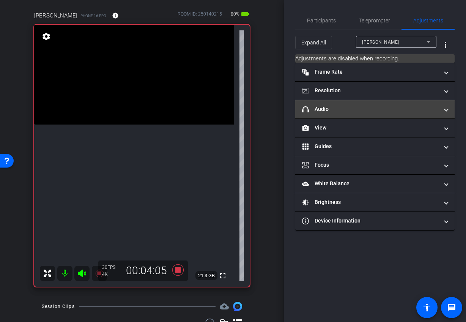
click at [382, 108] on mat-panel-title "headphone icon Audio" at bounding box center [370, 109] width 137 height 8
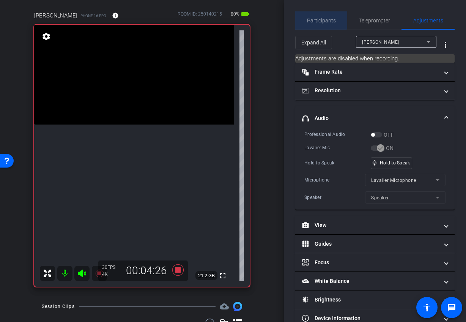
click at [313, 19] on span "Participants" at bounding box center [321, 20] width 29 height 5
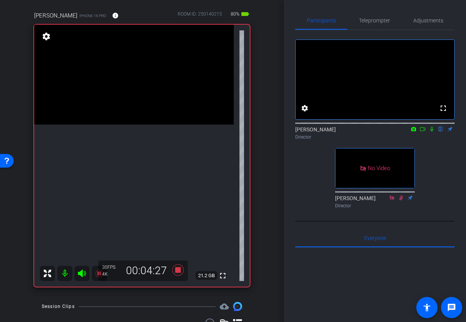
click at [431, 132] on icon at bounding box center [432, 128] width 6 height 5
click at [427, 19] on span "Adjustments" at bounding box center [428, 20] width 30 height 5
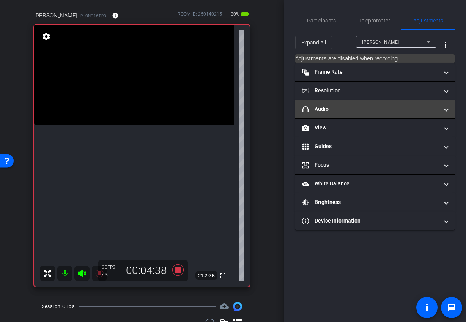
click at [398, 108] on mat-panel-title "headphone icon Audio" at bounding box center [370, 109] width 137 height 8
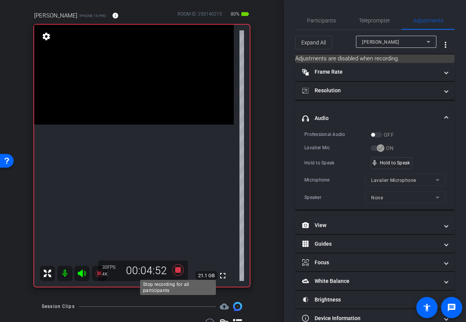
click at [178, 270] on icon at bounding box center [177, 269] width 11 height 11
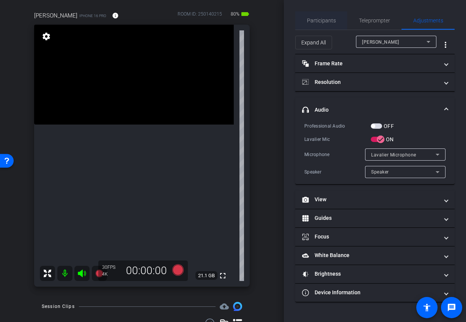
click at [322, 20] on span "Participants" at bounding box center [321, 20] width 29 height 5
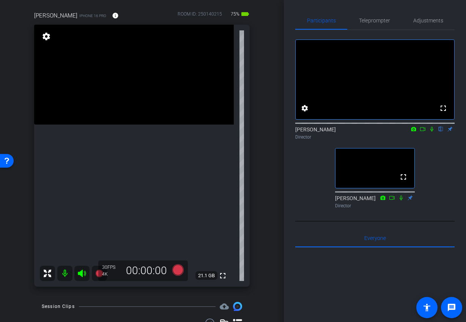
click at [432, 132] on icon at bounding box center [431, 129] width 3 height 5
click at [422, 20] on span "Adjustments" at bounding box center [428, 20] width 30 height 5
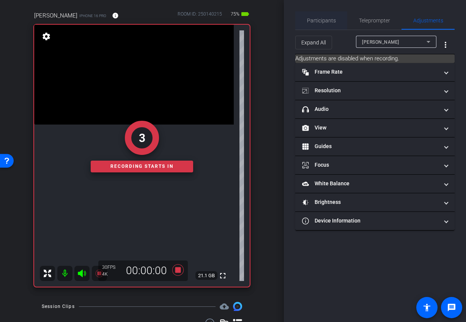
click at [322, 20] on span "Participants" at bounding box center [321, 20] width 29 height 5
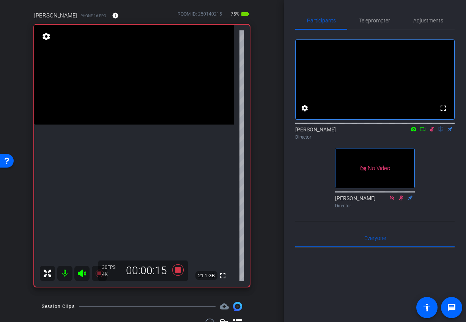
click at [431, 132] on icon at bounding box center [432, 129] width 4 height 5
click at [430, 21] on span "Adjustments" at bounding box center [428, 20] width 30 height 5
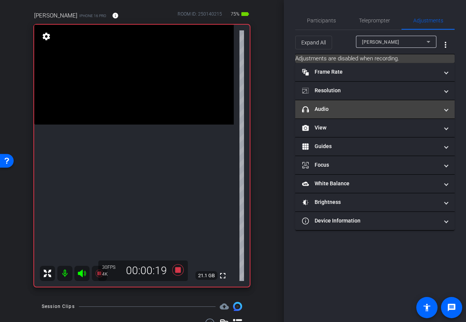
click at [415, 107] on mat-panel-title "headphone icon Audio" at bounding box center [370, 109] width 137 height 8
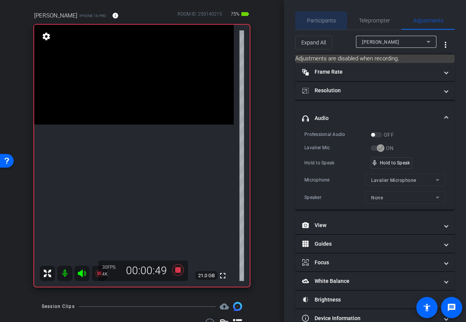
click at [313, 20] on span "Participants" at bounding box center [321, 20] width 29 height 5
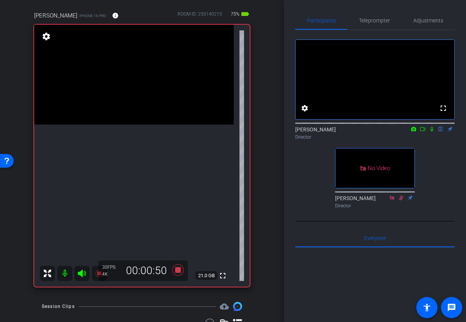
click at [432, 132] on icon at bounding box center [431, 129] width 3 height 5
click at [431, 19] on span "Adjustments" at bounding box center [428, 20] width 30 height 5
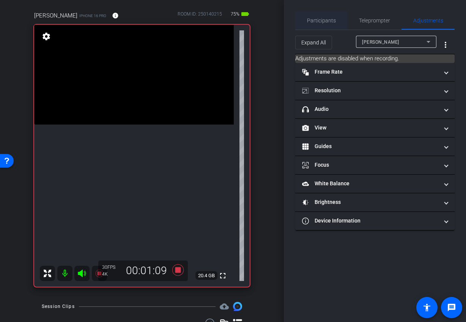
click at [311, 19] on span "Participants" at bounding box center [321, 20] width 29 height 5
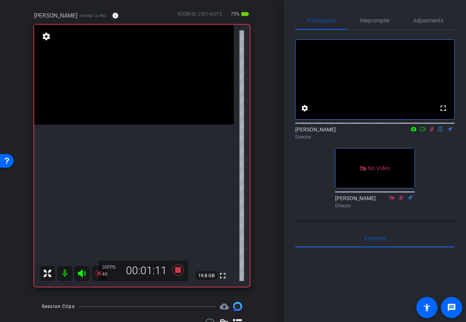
click at [432, 132] on icon at bounding box center [432, 129] width 4 height 5
click at [427, 20] on span "Adjustments" at bounding box center [428, 20] width 30 height 5
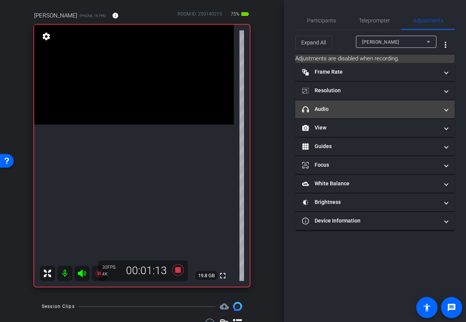
click at [334, 111] on mat-panel-title "headphone icon Audio" at bounding box center [370, 109] width 137 height 8
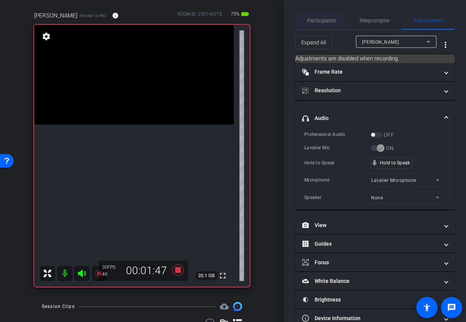
click at [323, 20] on span "Participants" at bounding box center [321, 20] width 29 height 5
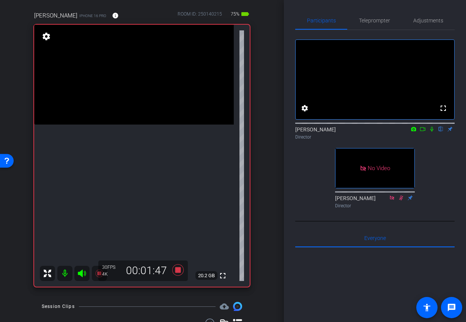
click at [431, 132] on icon at bounding box center [432, 128] width 6 height 5
click at [432, 132] on icon at bounding box center [432, 129] width 4 height 5
click at [420, 22] on span "Adjustments" at bounding box center [428, 20] width 30 height 5
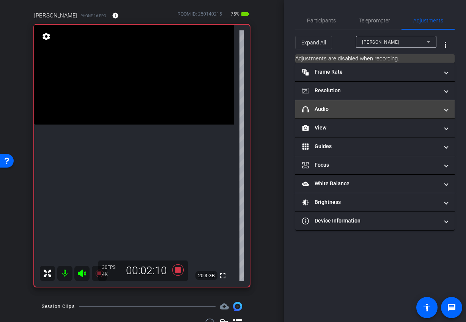
click at [330, 104] on mat-expansion-panel-header "headphone icon Audio" at bounding box center [374, 109] width 159 height 18
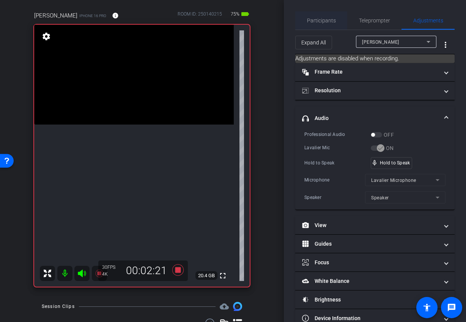
click at [326, 19] on span "Participants" at bounding box center [321, 20] width 29 height 5
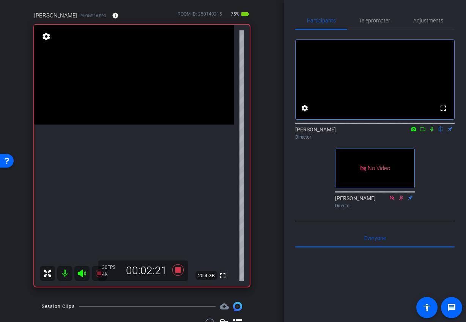
click at [431, 132] on icon at bounding box center [432, 128] width 6 height 5
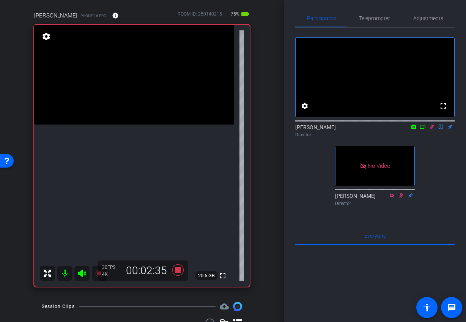
scroll to position [2, 0]
click at [432, 130] on icon at bounding box center [432, 127] width 4 height 5
click at [425, 19] on span "Adjustments" at bounding box center [428, 18] width 30 height 5
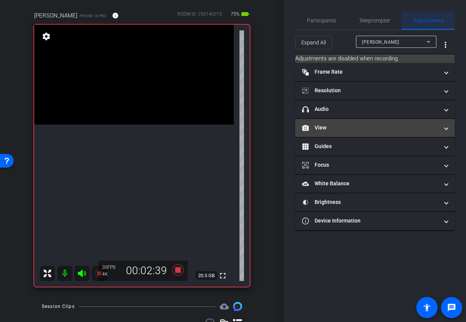
scroll to position [0, 0]
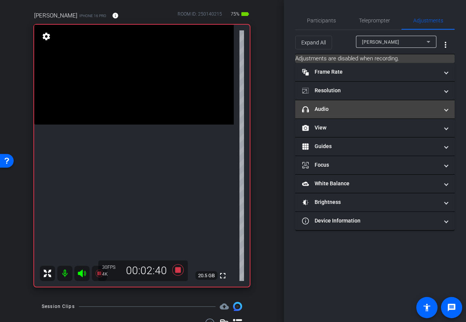
click at [371, 108] on mat-panel-title "headphone icon Audio" at bounding box center [370, 109] width 137 height 8
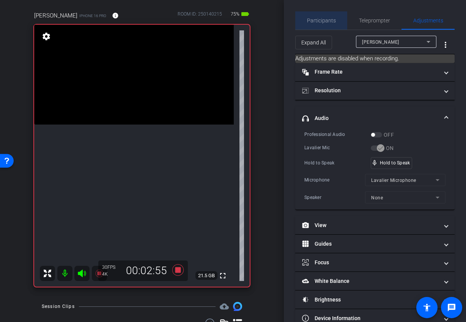
click at [324, 18] on span "Participants" at bounding box center [321, 20] width 29 height 5
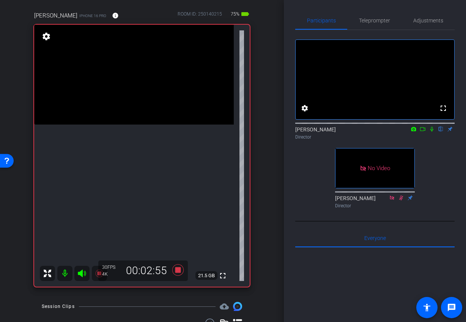
click at [431, 132] on icon at bounding box center [432, 128] width 6 height 5
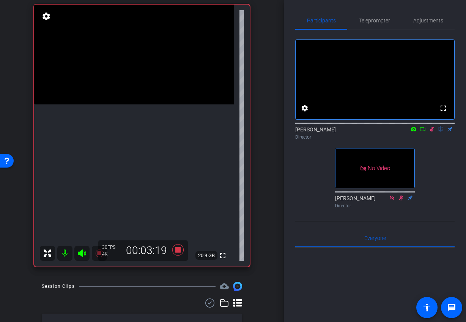
scroll to position [81, 0]
click at [432, 132] on icon at bounding box center [432, 128] width 6 height 5
click at [421, 19] on span "Adjustments" at bounding box center [428, 20] width 30 height 5
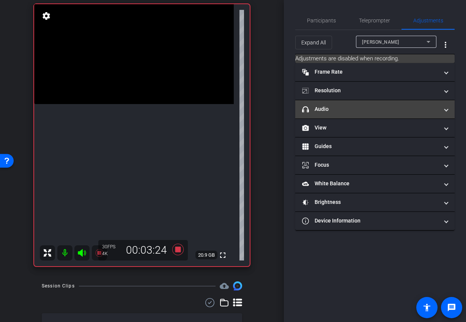
click at [363, 111] on mat-panel-title "headphone icon Audio" at bounding box center [370, 109] width 137 height 8
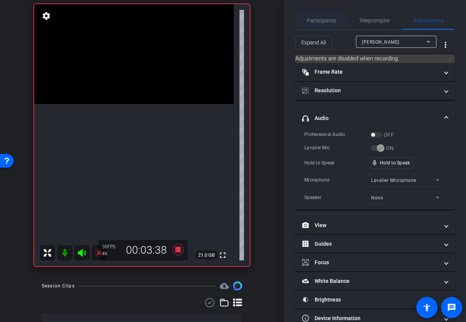
click at [318, 21] on span "Participants" at bounding box center [321, 20] width 29 height 5
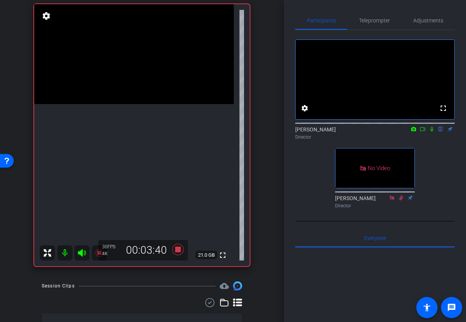
click at [432, 132] on icon at bounding box center [431, 129] width 3 height 5
click at [433, 132] on icon at bounding box center [432, 129] width 4 height 5
click at [426, 21] on span "Adjustments" at bounding box center [428, 20] width 30 height 5
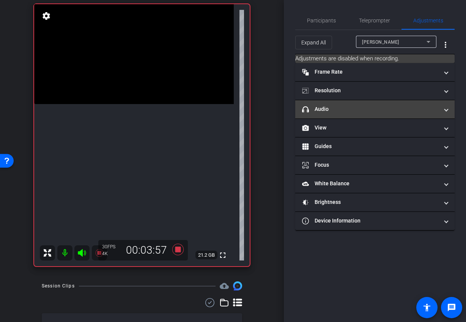
click at [342, 110] on mat-panel-title "headphone icon Audio" at bounding box center [370, 109] width 137 height 8
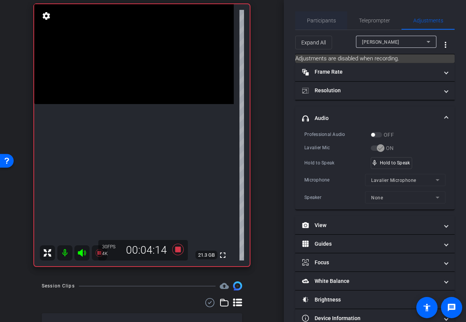
click at [314, 25] on span "Participants" at bounding box center [321, 20] width 29 height 18
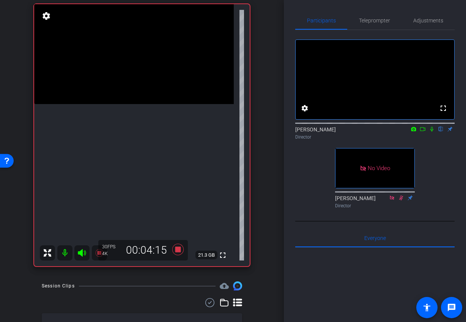
click at [432, 132] on icon at bounding box center [432, 128] width 6 height 5
click at [421, 20] on span "Adjustments" at bounding box center [428, 20] width 30 height 5
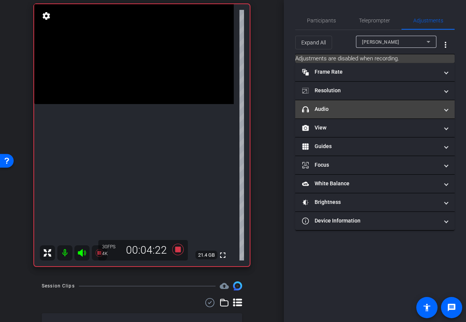
click at [332, 107] on mat-panel-title "headphone icon Audio" at bounding box center [370, 109] width 137 height 8
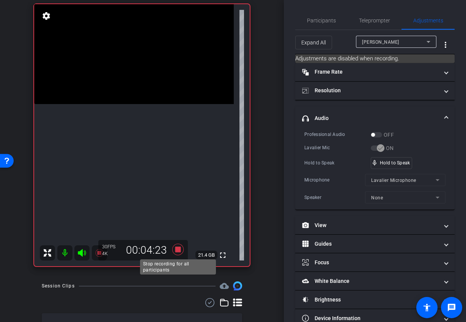
click at [177, 249] on icon at bounding box center [177, 249] width 11 height 11
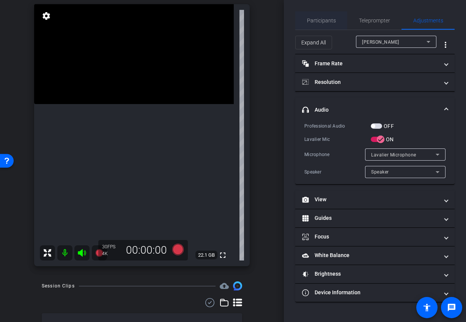
click at [318, 20] on span "Participants" at bounding box center [321, 20] width 29 height 5
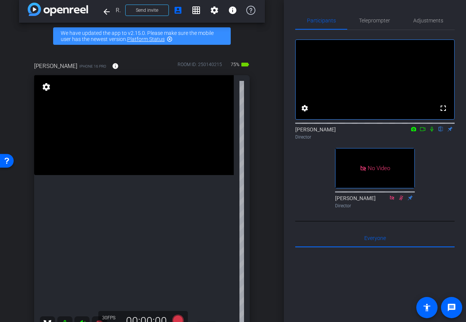
scroll to position [0, 0]
